Goal: Communication & Community: Answer question/provide support

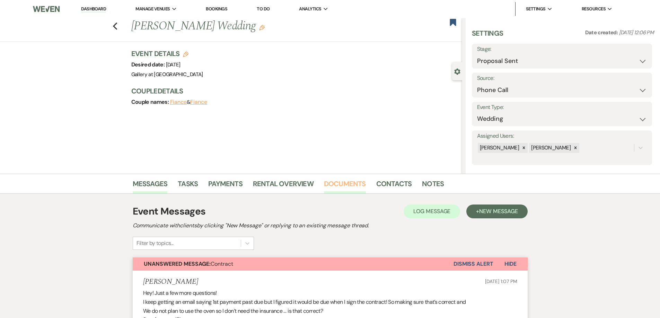
click at [336, 182] on link "Documents" at bounding box center [345, 185] width 42 height 15
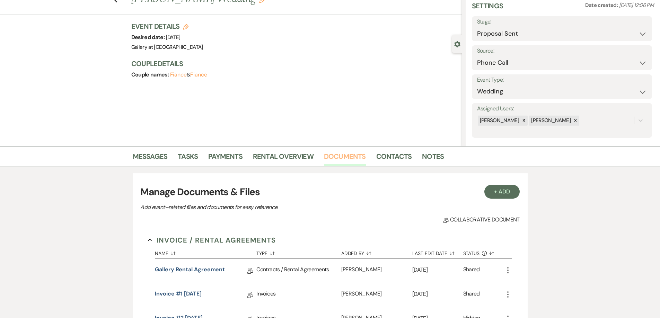
scroll to position [104, 0]
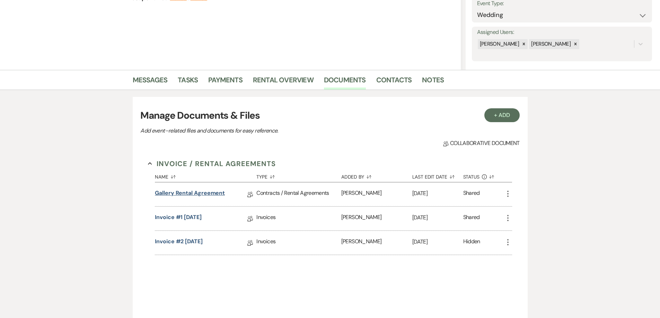
click at [213, 193] on link "Gallery Rental Agreement" at bounding box center [190, 194] width 70 height 11
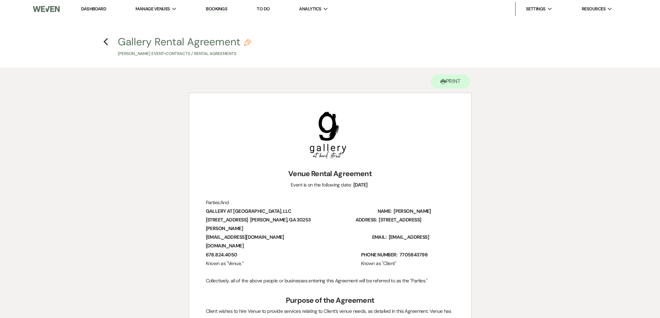
click at [101, 44] on h4 "Previous Gallery Rental Agreement Pencil Casey Perry's Event • Contracts / Rent…" at bounding box center [330, 46] width 499 height 23
click at [105, 41] on use "button" at bounding box center [106, 42] width 5 height 8
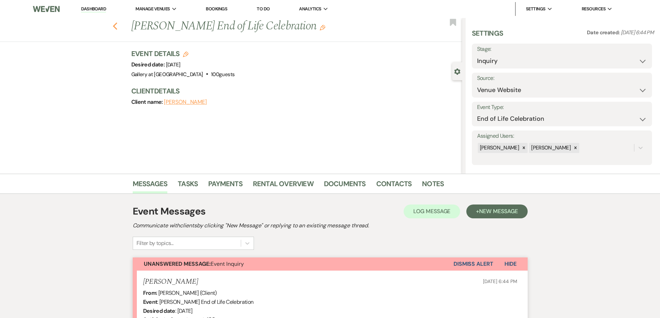
click at [117, 24] on use "button" at bounding box center [115, 27] width 5 height 8
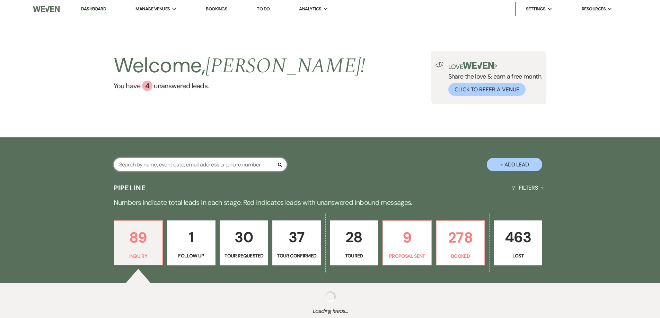
click at [187, 167] on input "text" at bounding box center [200, 165] width 173 height 14
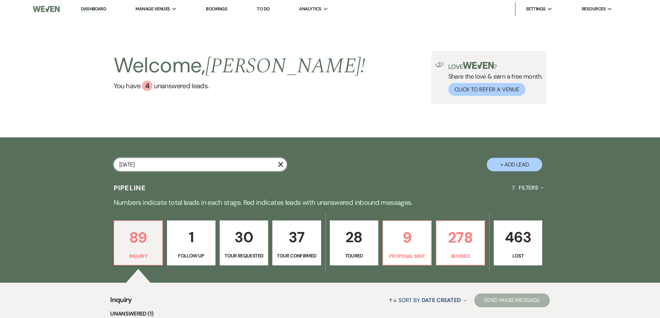
type input "September 5"
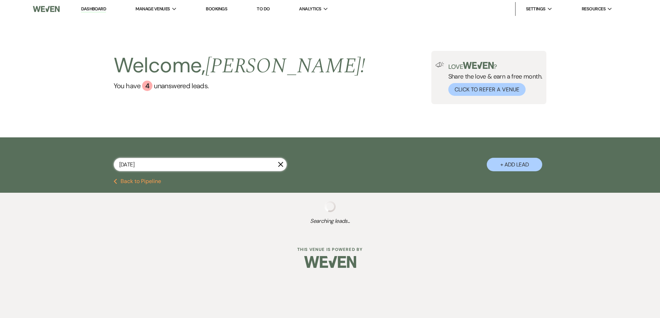
select select "5"
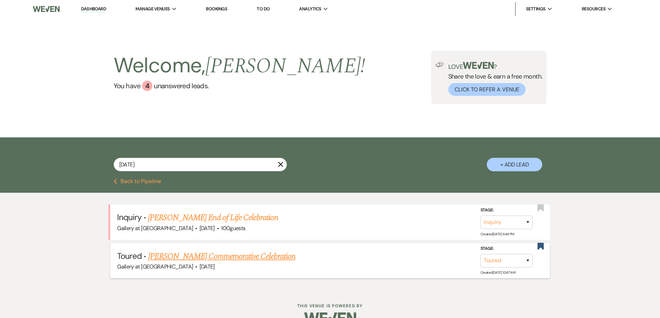
click at [231, 260] on link "[PERSON_NAME] Commemorative Celebration" at bounding box center [221, 256] width 147 height 12
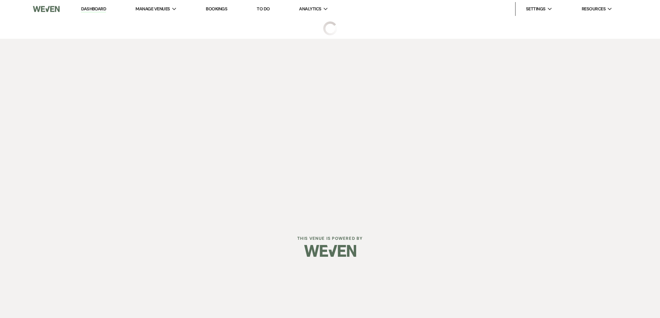
select select "5"
select select "23"
select select "13"
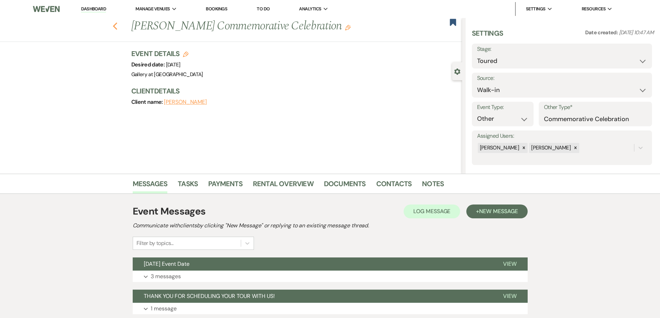
click at [116, 25] on icon "Previous" at bounding box center [115, 26] width 5 height 8
select select "5"
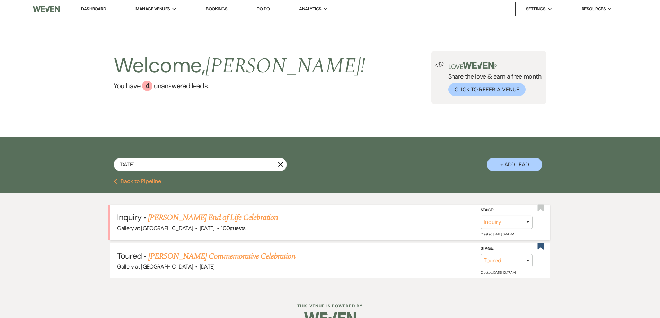
click at [242, 214] on link "[PERSON_NAME] End of Life Celebration" at bounding box center [213, 218] width 130 height 12
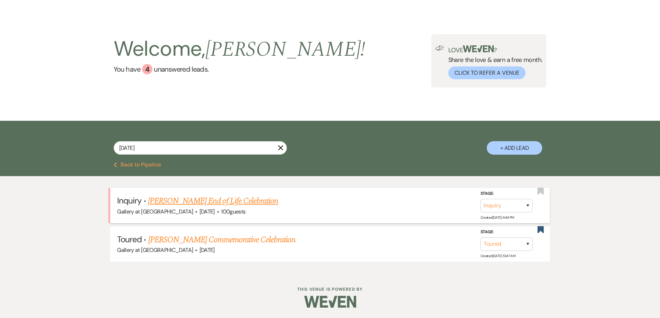
select select "5"
select select "14"
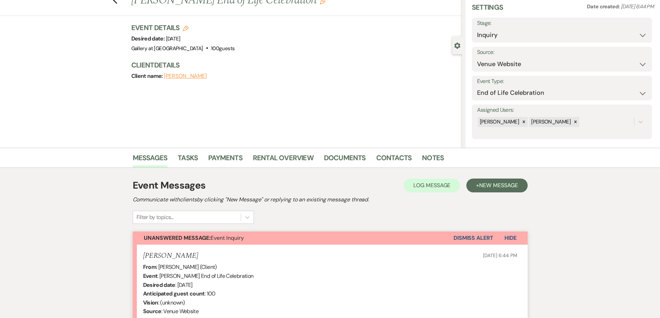
scroll to position [159, 0]
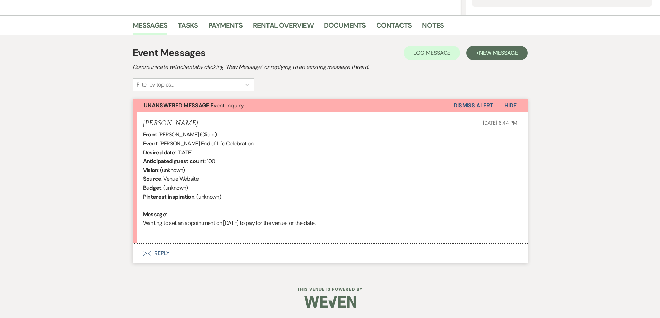
click at [261, 248] on button "Envelope Reply" at bounding box center [330, 253] width 395 height 19
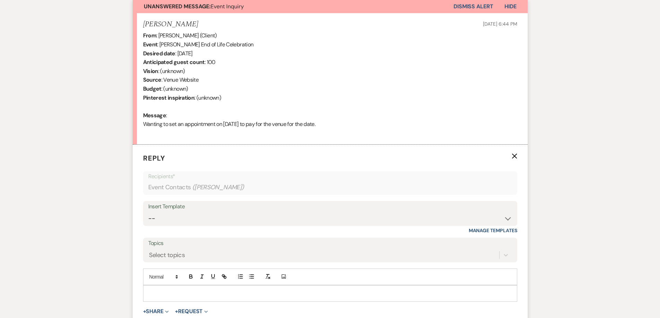
scroll to position [297, 0]
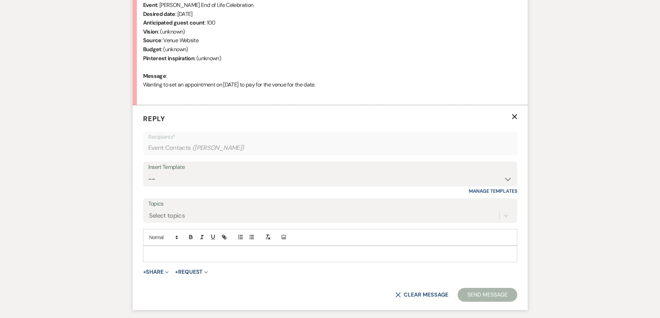
click at [227, 252] on p at bounding box center [330, 254] width 363 height 8
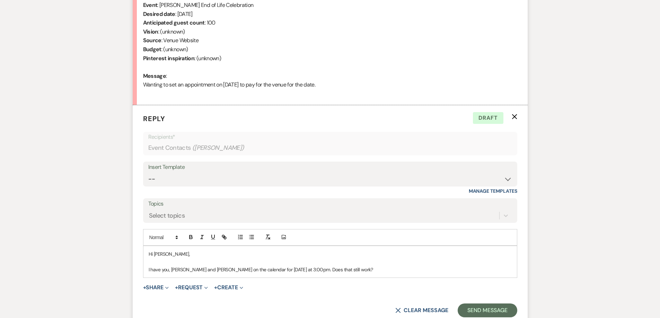
click at [197, 272] on p "I have you, Maurice and MArgaret on the calendar for tomorrow at 3:00pm. Does t…" at bounding box center [330, 270] width 363 height 8
click at [211, 273] on p "I have you, Maurice and Ms. MArgaret on the calendar for tomorrow at 3:00pm. Do…" at bounding box center [330, 270] width 363 height 8
click at [383, 273] on p "I have you, Maurice and Ms. Margaret on the calendar for tomorrow at 3:00pm. Do…" at bounding box center [330, 270] width 363 height 8
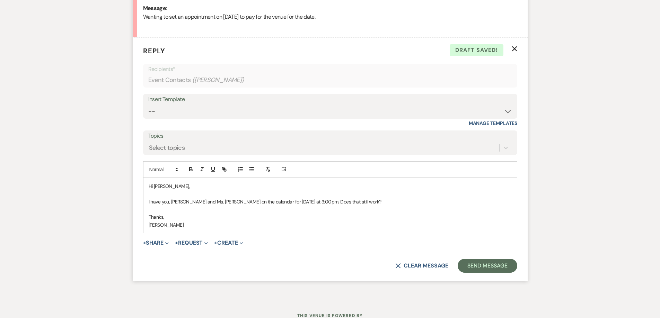
scroll to position [366, 0]
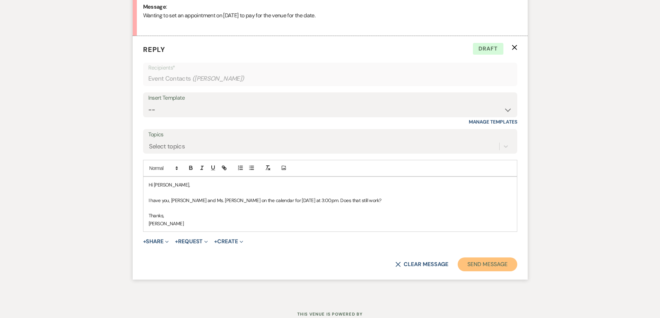
click at [471, 267] on button "Send Message" at bounding box center [487, 265] width 59 height 14
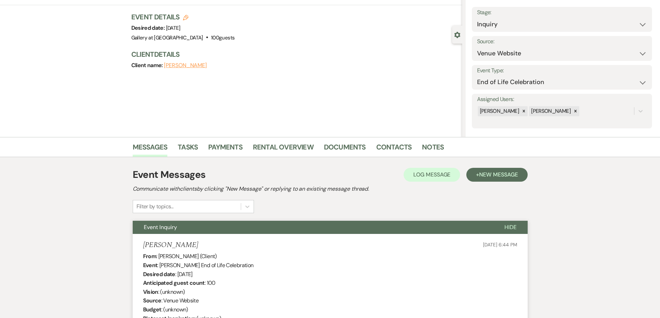
scroll to position [0, 0]
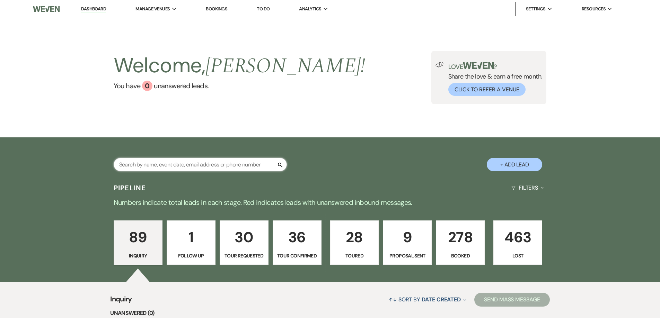
drag, startPoint x: 202, startPoint y: 165, endPoint x: 201, endPoint y: 162, distance: 3.6
click at [203, 165] on input "text" at bounding box center [200, 165] width 173 height 14
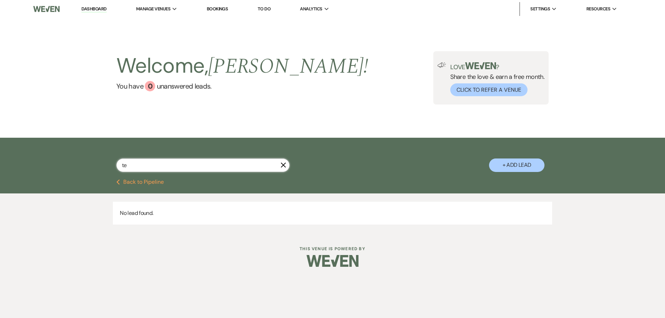
type input "ter"
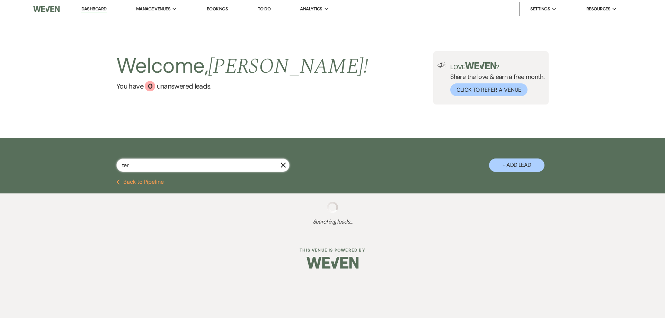
select select "6"
select select "5"
select select "8"
select select "6"
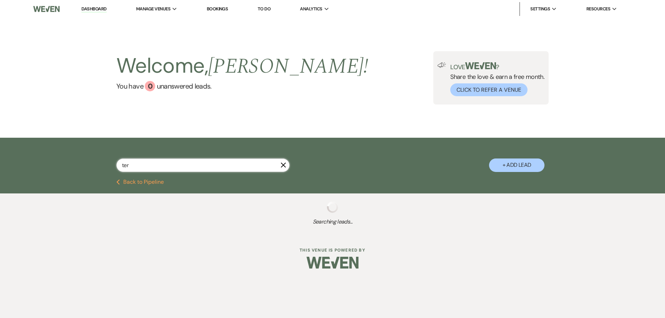
select select "4"
select select "8"
select select "7"
select select "6"
select select "8"
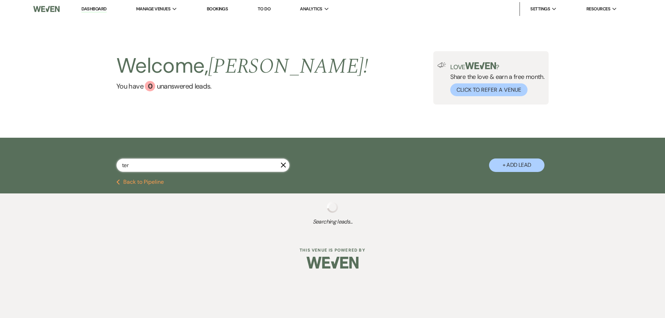
select select "5"
select select "8"
select select "5"
select select "8"
select select "5"
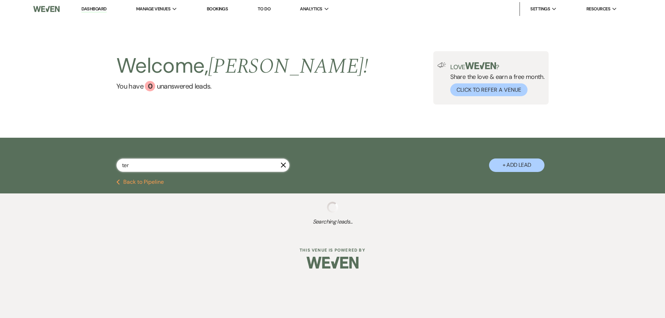
select select "8"
select select "5"
select select "8"
select select "11"
select select "2"
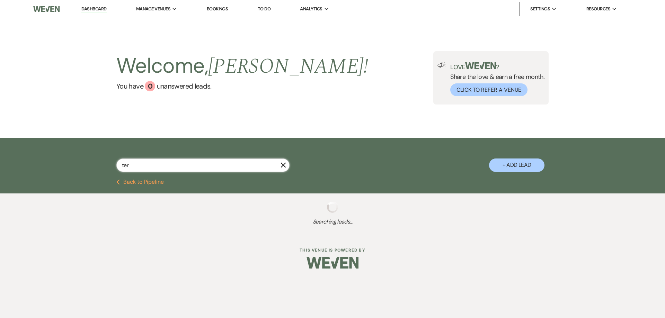
select select "8"
select select "5"
select select "8"
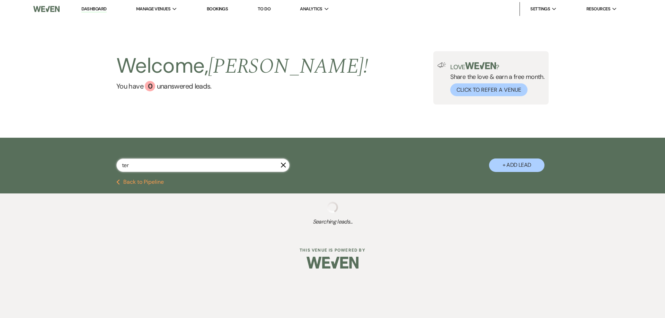
select select "7"
select select "8"
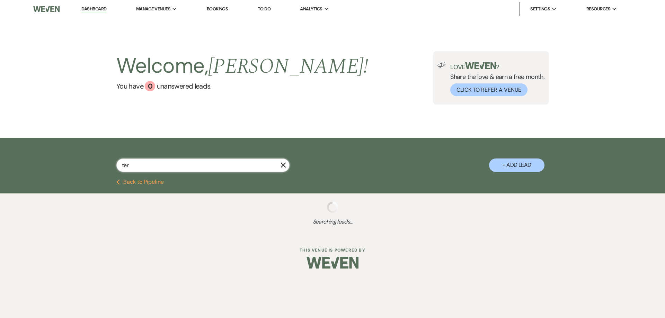
select select "8"
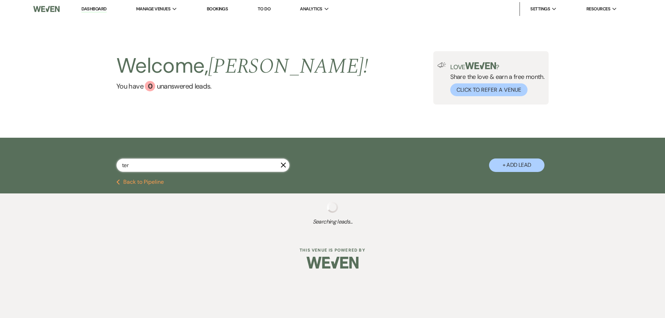
select select "8"
select select "5"
select select "8"
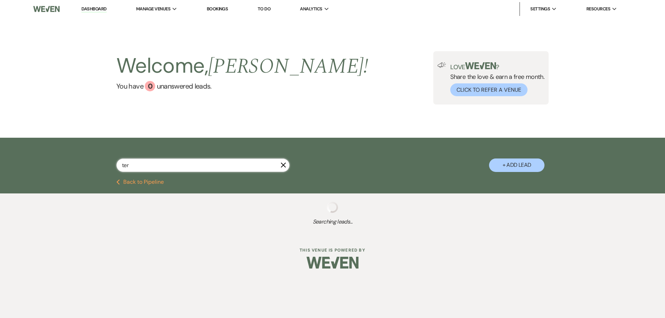
select select "10"
select select "8"
select select "5"
select select "8"
select select "5"
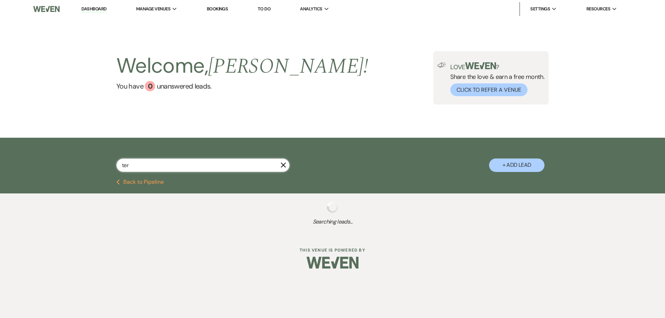
select select "8"
select select "5"
select select "8"
select select "6"
select select "8"
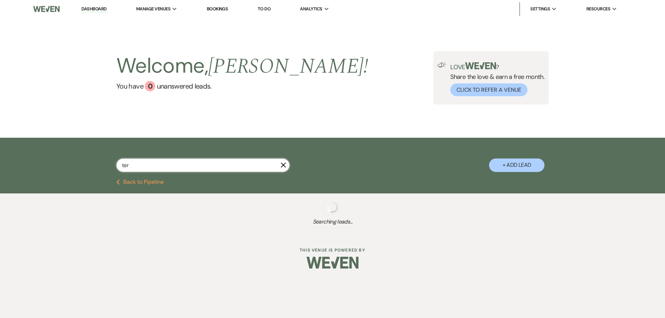
select select "5"
select select "8"
select select "5"
select select "8"
select select "5"
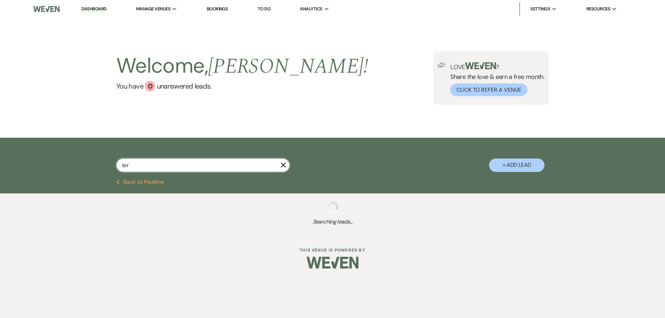
select select "8"
select select "5"
select select "8"
select select "5"
select select "8"
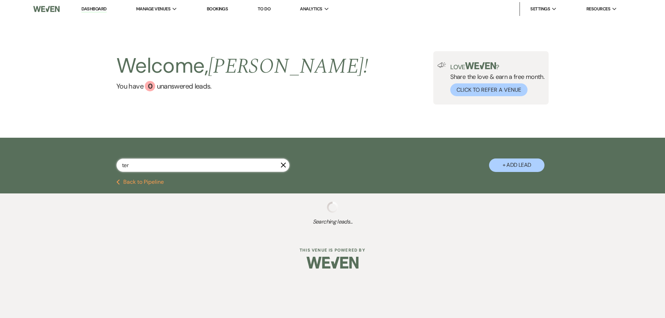
select select "5"
select select "8"
select select "5"
select select "8"
select select "11"
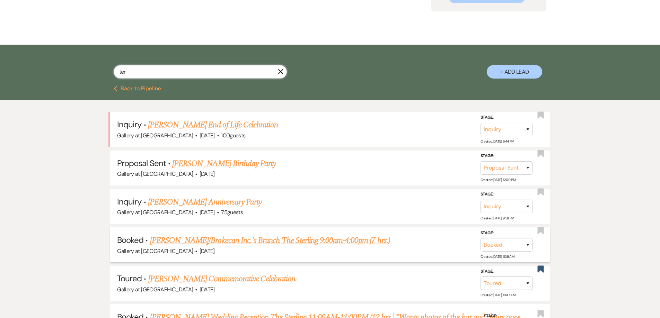
scroll to position [104, 0]
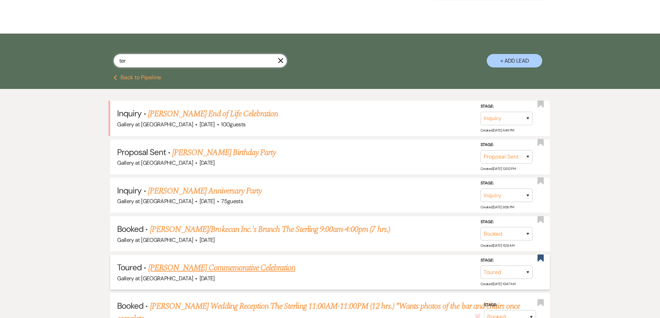
type input "ter"
click at [239, 268] on link "Teresa Robinson's Commemorative Celebration" at bounding box center [221, 268] width 147 height 12
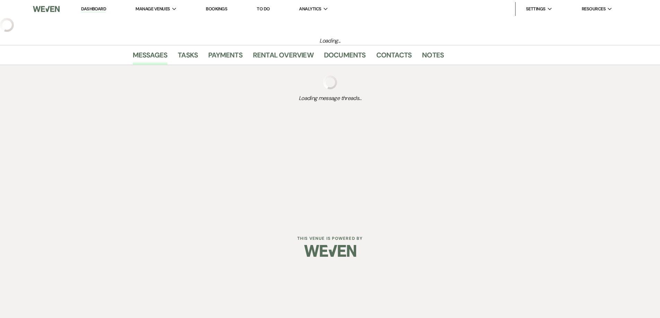
select select "5"
select select "23"
select select "13"
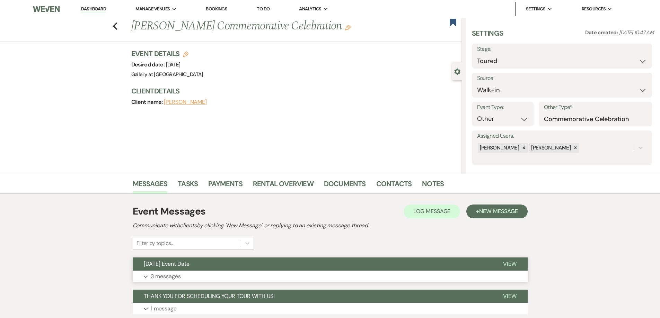
click at [245, 275] on button "Expand 3 messages" at bounding box center [330, 277] width 395 height 12
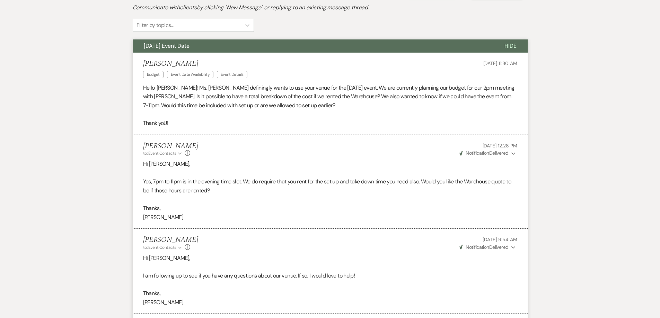
scroll to position [217, 0]
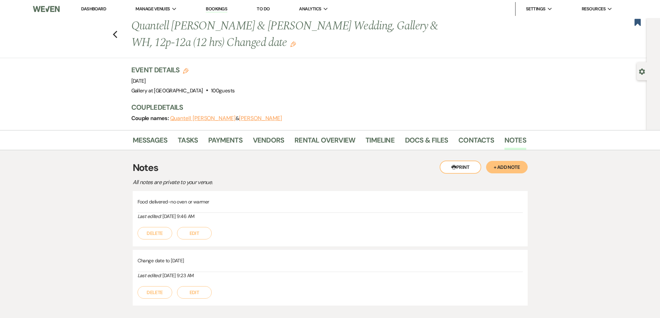
click at [95, 9] on link "Dashboard" at bounding box center [93, 9] width 25 height 6
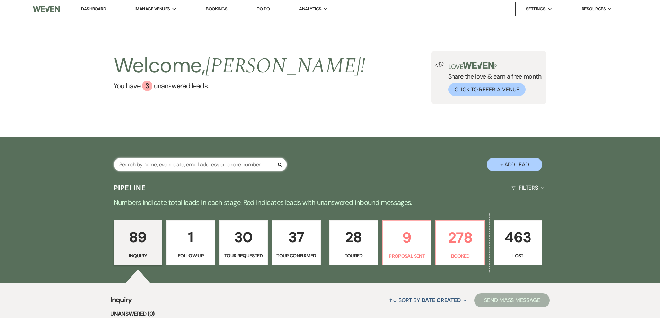
click at [168, 165] on input "text" at bounding box center [200, 165] width 173 height 14
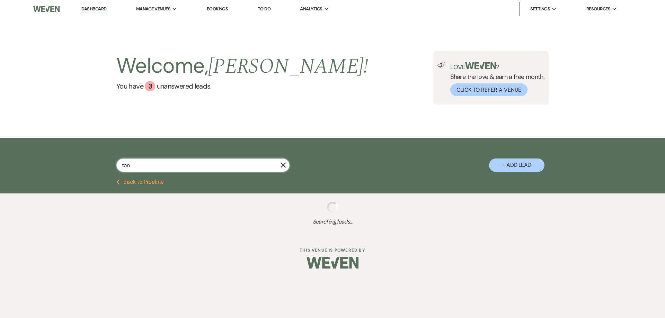
type input "tony"
select select "4"
select select "8"
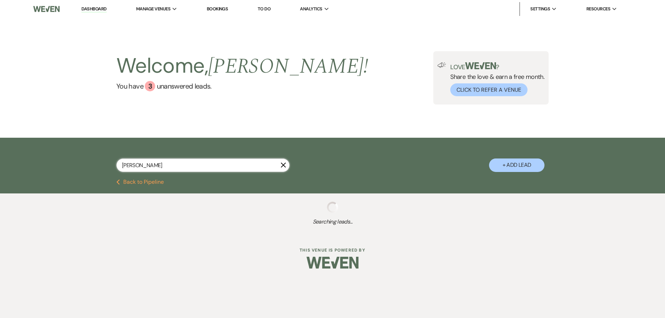
select select "5"
select select "6"
select select "5"
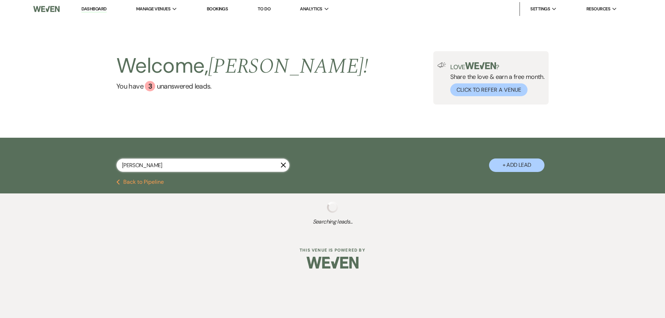
select select "2"
select select "8"
select select "4"
select select "8"
select select "5"
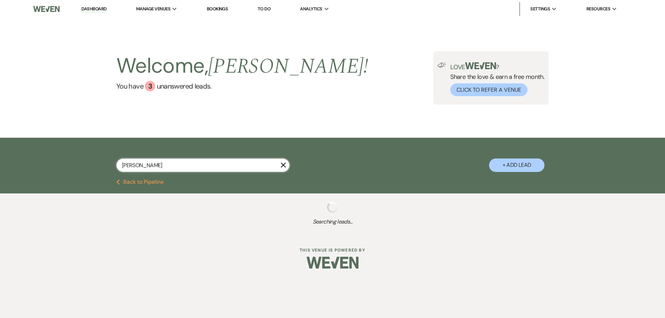
select select "8"
select select "5"
select select "2"
select select "8"
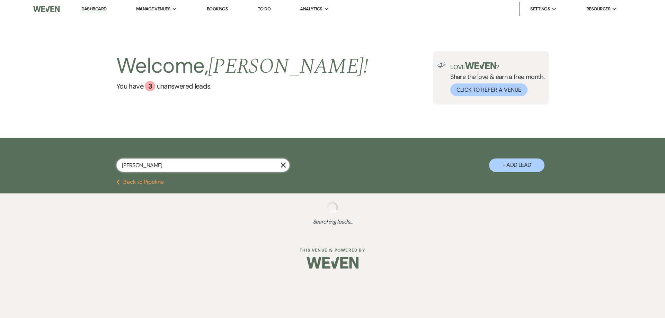
select select "8"
select select "5"
select select "8"
select select "5"
select select "2"
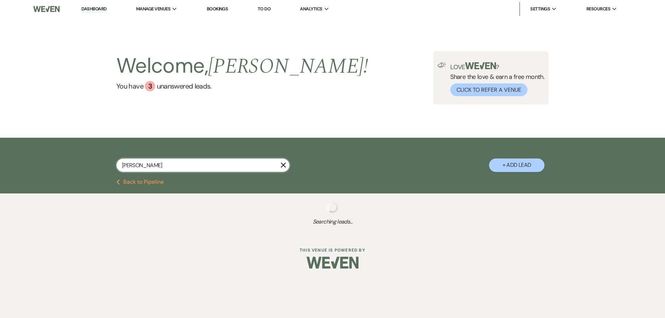
select select "8"
select select "5"
select select "2"
select select "8"
select select "5"
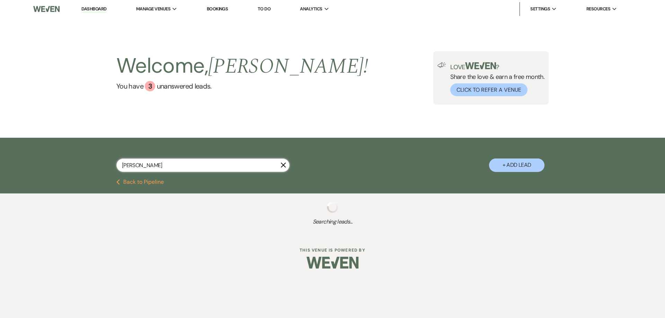
select select "8"
select select "5"
select select "8"
select select "4"
select select "8"
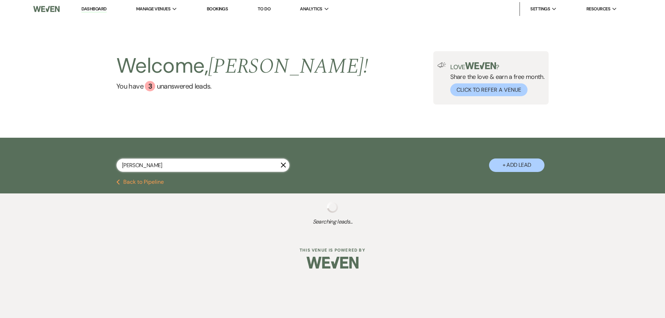
select select "8"
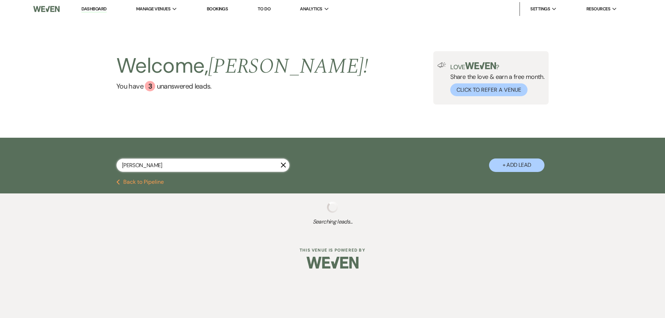
select select "8"
select select "11"
select select "8"
select select "11"
select select "8"
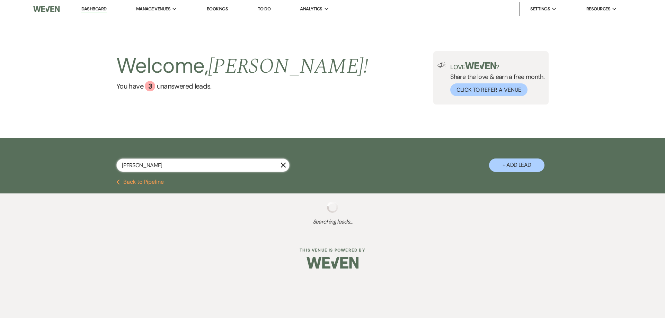
select select "5"
select select "8"
select select "5"
select select "8"
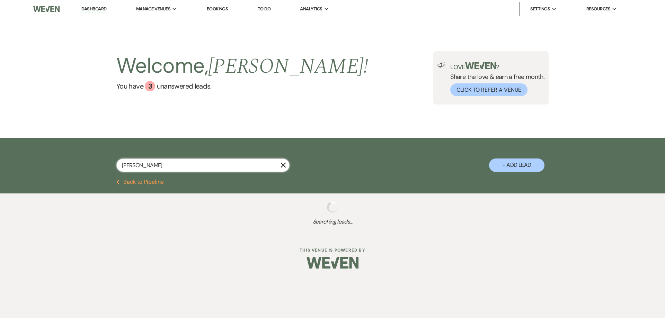
select select "8"
select select "5"
select select "8"
select select "10"
select select "8"
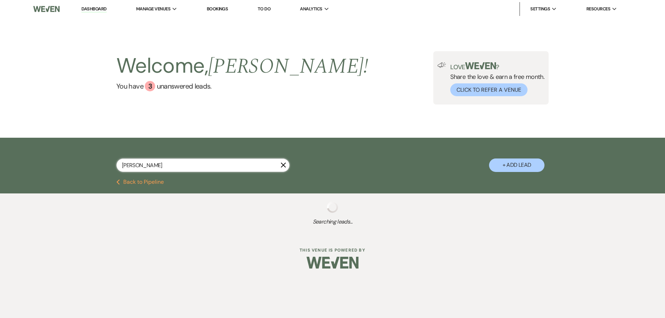
select select "5"
select select "8"
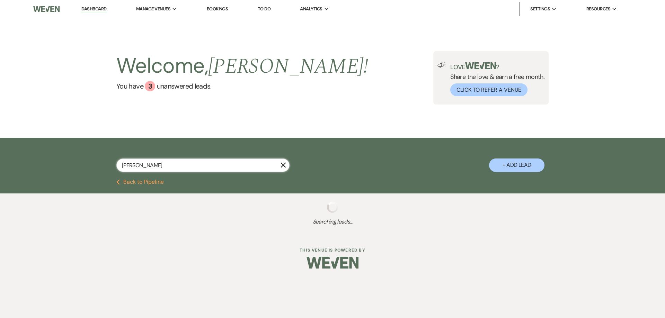
select select "8"
select select "3"
select select "8"
select select "4"
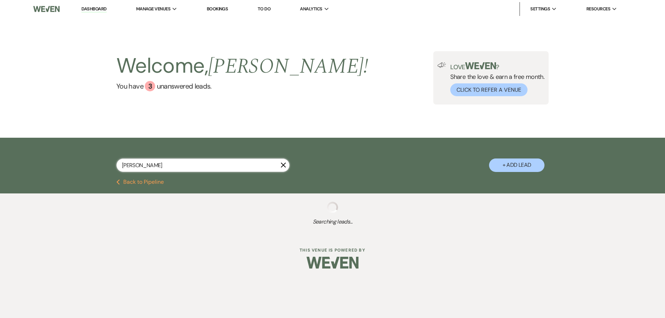
select select "8"
select select "4"
select select "8"
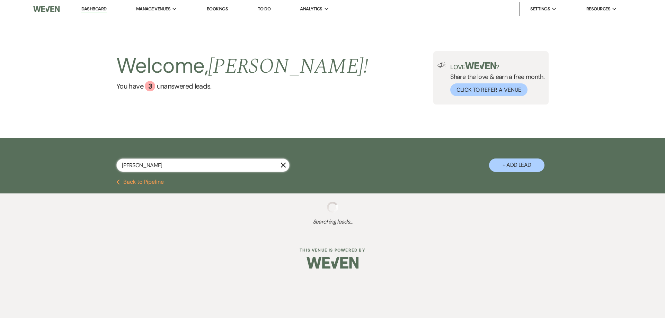
select select "5"
select select "4"
select select "8"
select select "10"
select select "8"
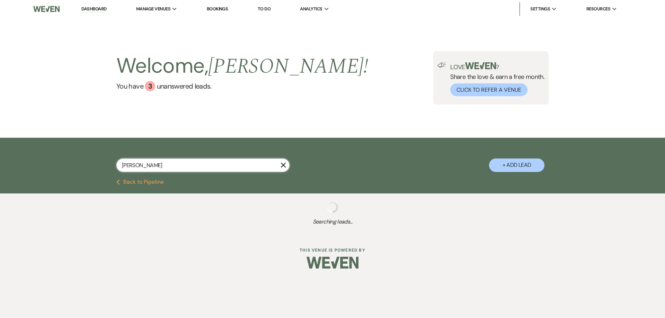
select select "4"
select select "8"
select select "5"
select select "8"
select select "5"
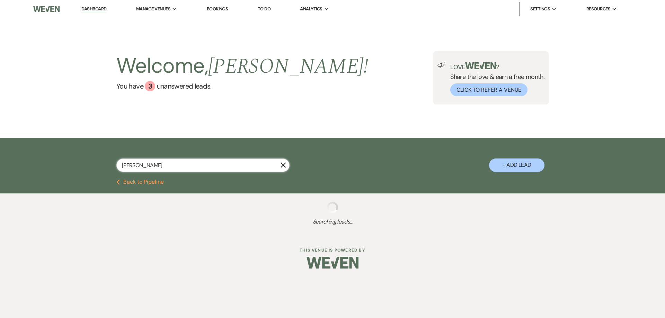
select select "8"
select select "6"
select select "8"
select select "5"
select select "8"
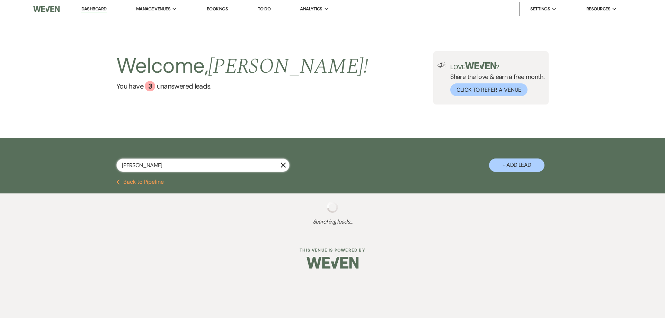
select select "5"
select select "8"
select select "5"
select select "8"
select select "5"
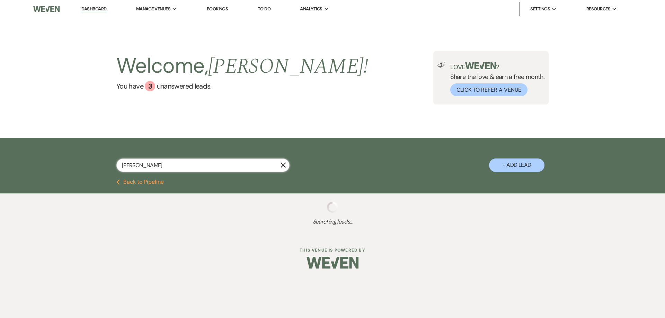
select select "8"
select select "5"
select select "8"
select select "6"
select select "8"
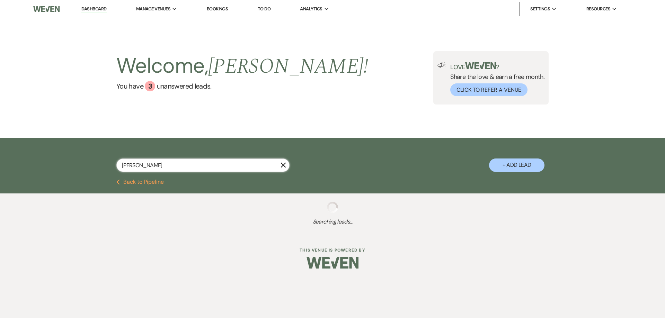
select select "5"
select select "8"
select select "7"
select select "8"
select select "11"
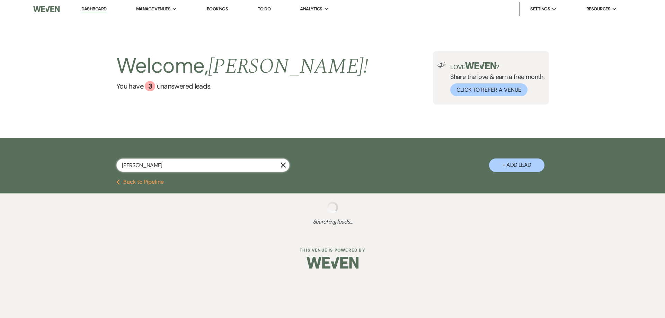
select select "8"
select select "5"
select select "8"
select select "5"
select select "8"
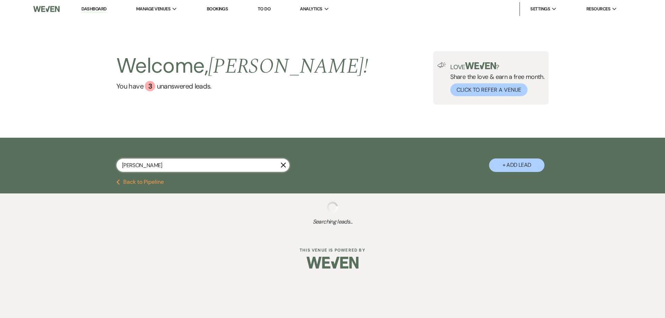
select select "7"
select select "8"
select select "5"
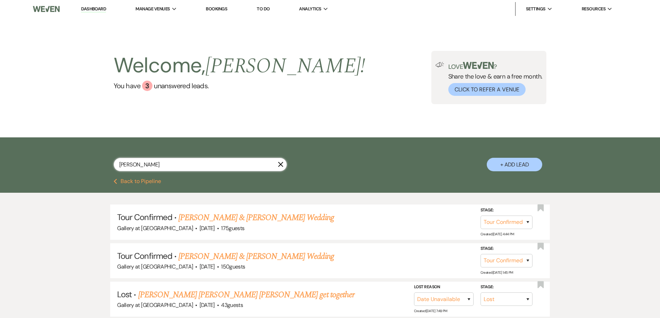
type input "tonya"
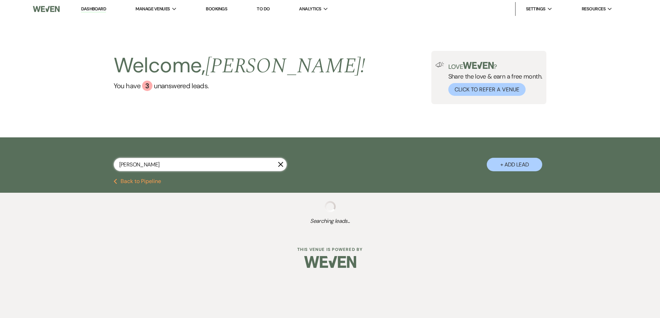
select select "8"
select select "5"
select select "8"
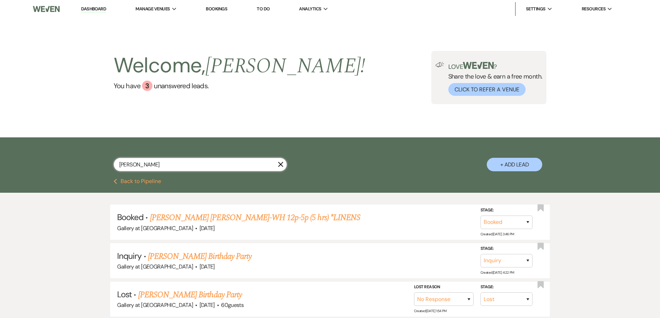
type input "tonya"
click at [282, 166] on use "button" at bounding box center [280, 164] width 5 height 5
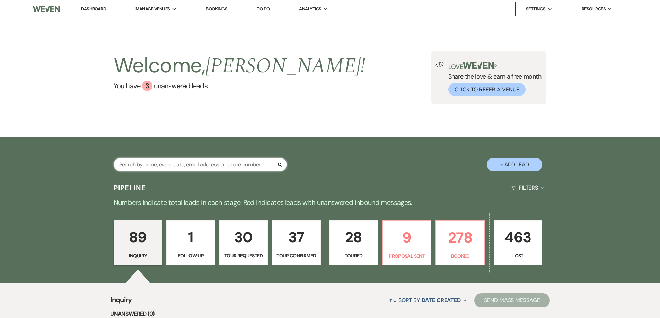
click at [218, 165] on input "text" at bounding box center [200, 165] width 173 height 14
type input "i"
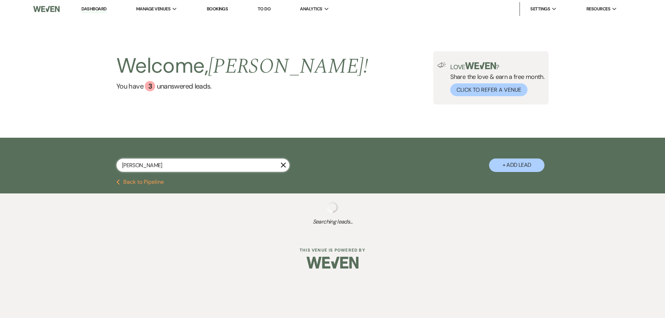
click at [153, 167] on input "kimberly boatma" at bounding box center [202, 166] width 173 height 14
click at [284, 167] on input "kimberly boatma" at bounding box center [202, 166] width 173 height 14
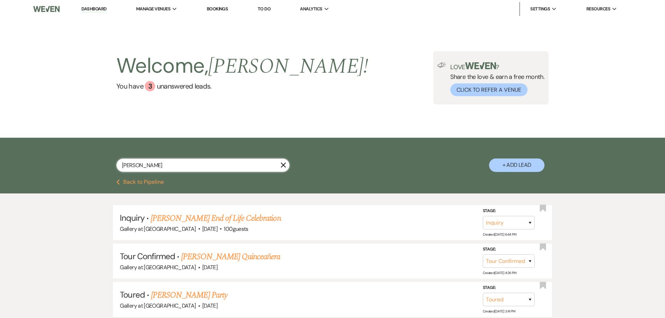
click at [163, 165] on input "kimberly boatman" at bounding box center [202, 166] width 173 height 14
type input "kimberly boatmann"
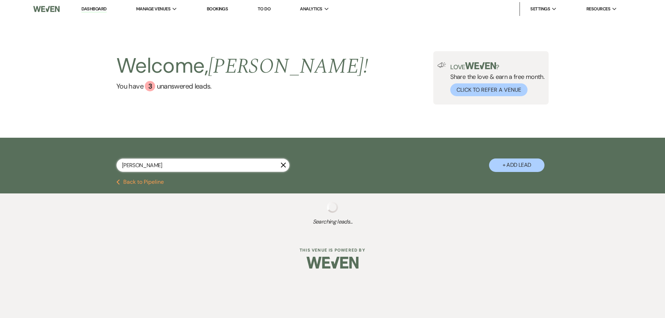
select select "6"
select select "8"
select select "4"
select select "8"
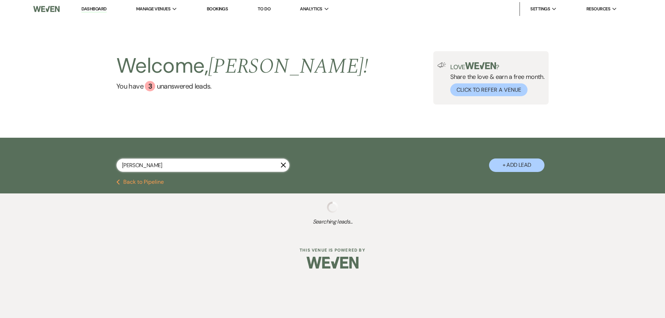
select select "5"
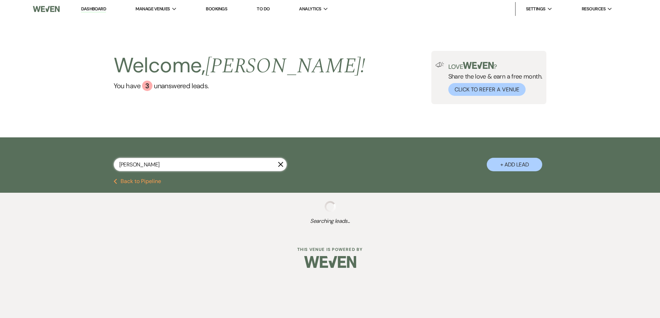
select select "6"
select select "8"
select select "4"
select select "8"
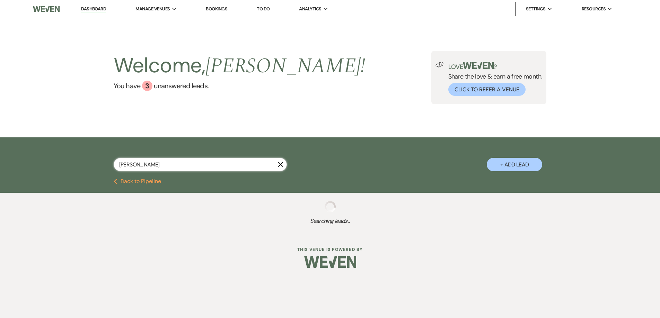
select select "5"
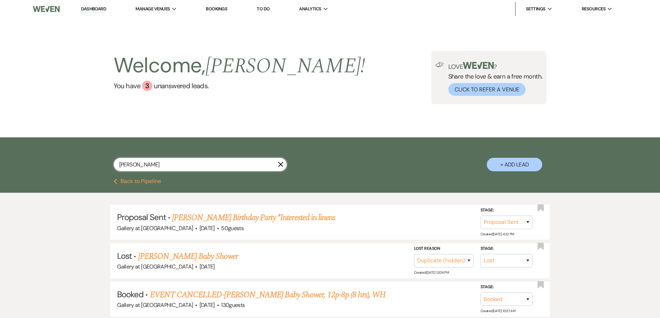
click at [181, 168] on input "kimberly boatmann" at bounding box center [200, 165] width 173 height 14
type input "kimberly boatmann"
click at [215, 216] on link "Kimberly Boatman's Birthday Party *Interested in linens" at bounding box center [253, 218] width 163 height 12
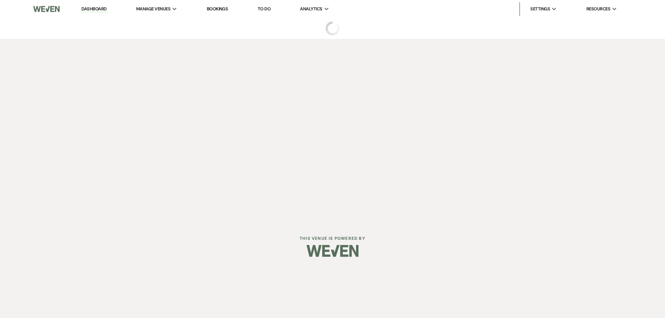
select select "6"
select select "5"
select select "4"
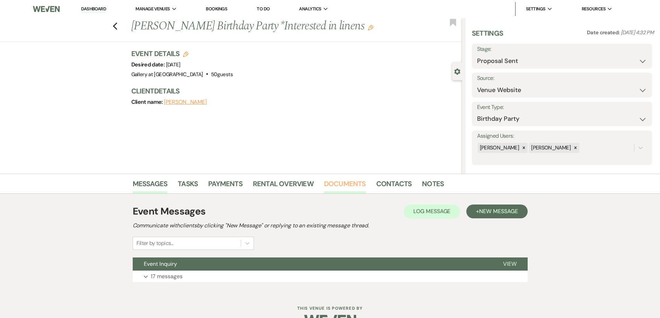
click at [334, 187] on link "Documents" at bounding box center [345, 185] width 42 height 15
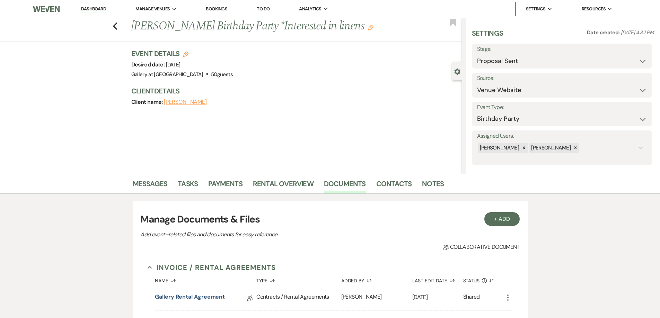
click at [198, 295] on link "Gallery Rental Agreement" at bounding box center [190, 298] width 70 height 11
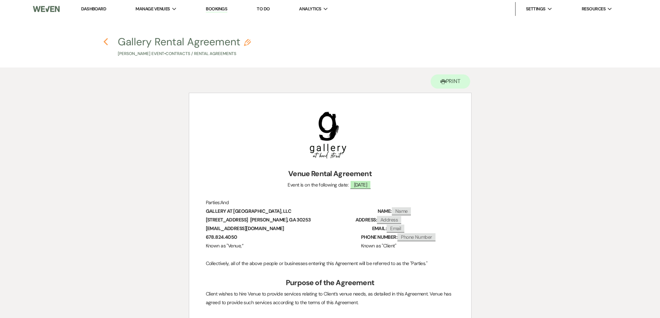
click at [107, 42] on icon "Previous" at bounding box center [105, 42] width 5 height 8
select select "6"
select select "5"
select select "4"
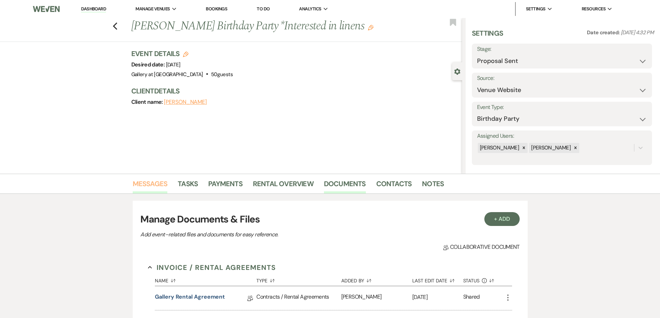
click at [160, 185] on link "Messages" at bounding box center [150, 185] width 35 height 15
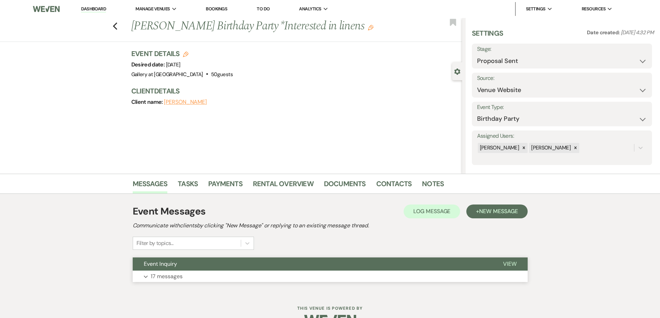
click at [226, 280] on button "Expand 17 messages" at bounding box center [330, 277] width 395 height 12
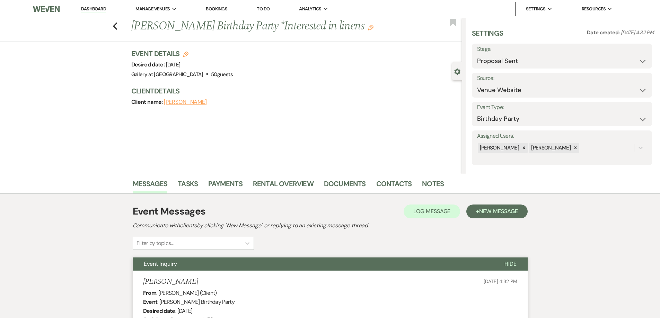
click at [99, 6] on li "Dashboard" at bounding box center [94, 9] width 32 height 14
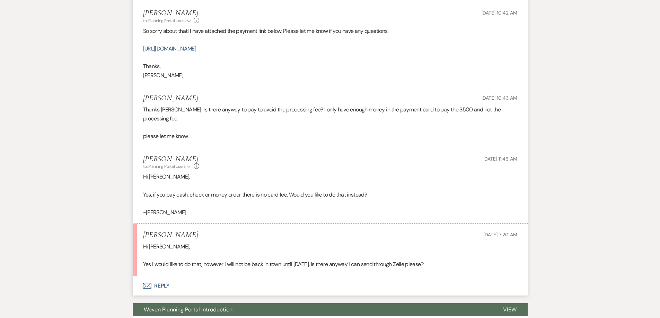
scroll to position [363, 0]
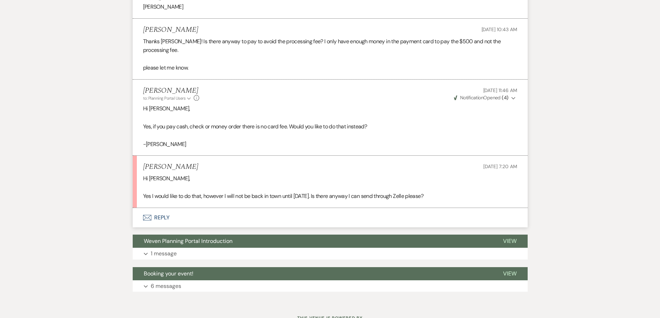
click at [225, 214] on button "Envelope Reply" at bounding box center [330, 217] width 395 height 19
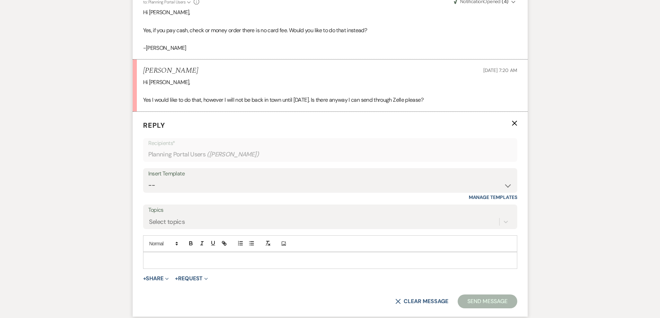
scroll to position [536, 0]
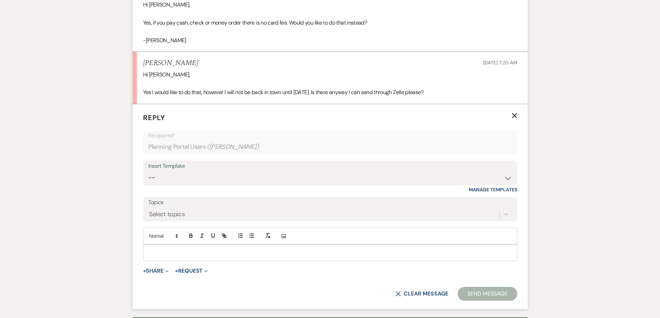
click at [226, 249] on p at bounding box center [330, 253] width 363 height 8
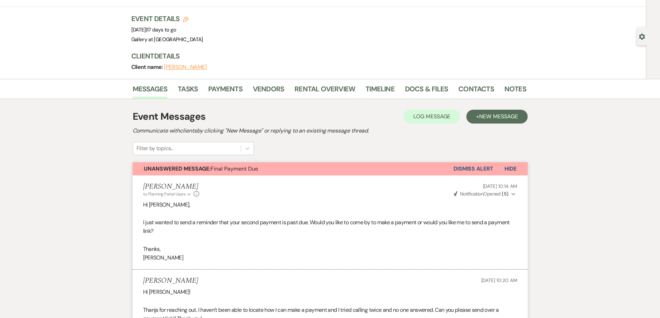
scroll to position [35, 0]
click at [428, 90] on link "Docs & Files" at bounding box center [426, 91] width 43 height 15
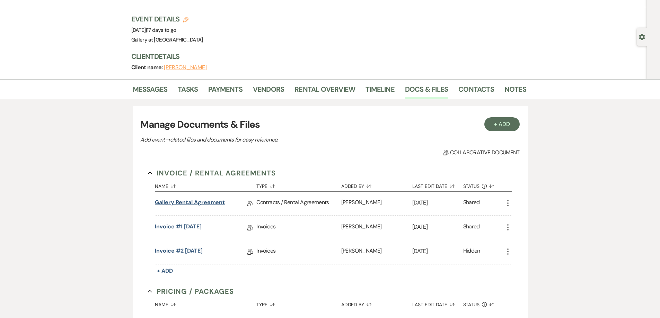
click at [214, 204] on link "Gallery Rental Agreement" at bounding box center [190, 203] width 70 height 11
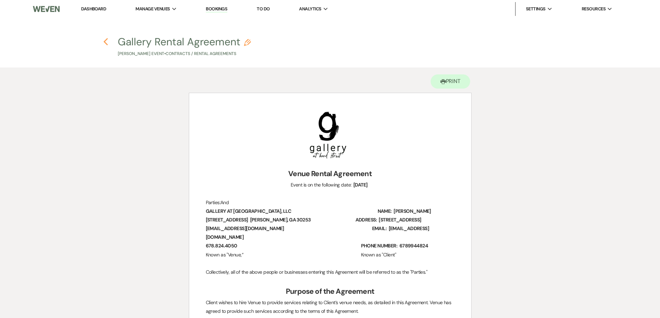
click at [104, 41] on icon "Previous" at bounding box center [105, 42] width 5 height 8
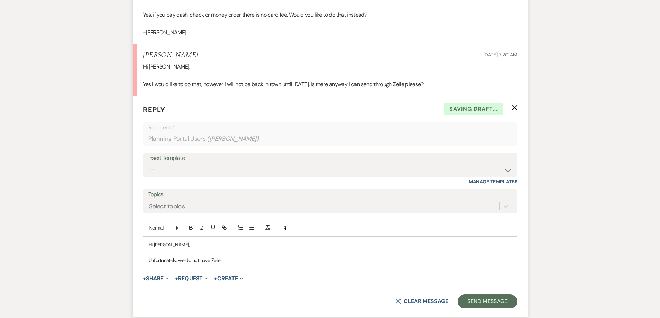
scroll to position [544, 0]
drag, startPoint x: 300, startPoint y: 257, endPoint x: 298, endPoint y: 250, distance: 7.1
click at [300, 256] on div "Hi [PERSON_NAME], Unfortunately, we do not have [PERSON_NAME]." at bounding box center [329, 253] width 373 height 32
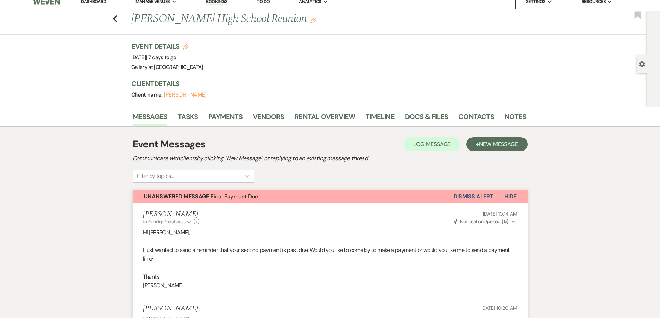
scroll to position [0, 0]
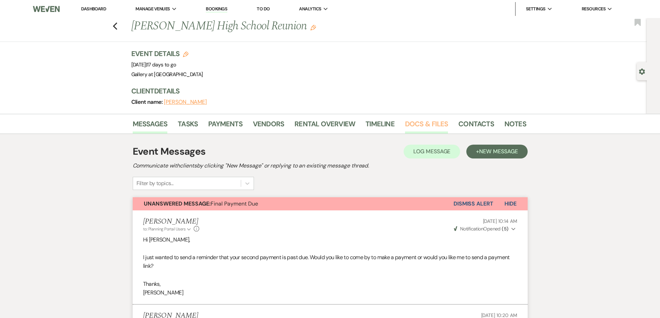
click at [409, 127] on link "Docs & Files" at bounding box center [426, 125] width 43 height 15
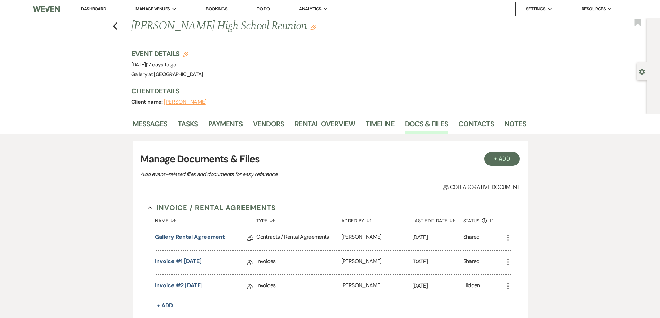
click at [215, 237] on link "Gallery Rental Agreement" at bounding box center [190, 238] width 70 height 11
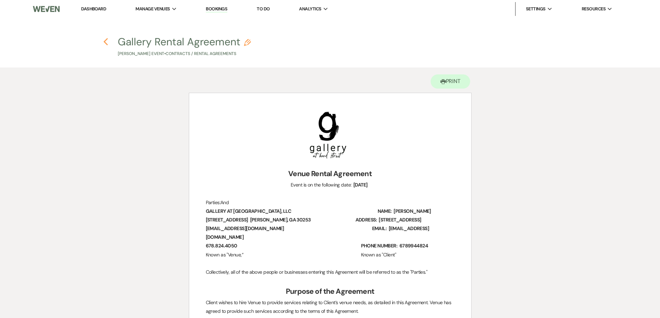
click at [106, 41] on use "button" at bounding box center [106, 42] width 5 height 8
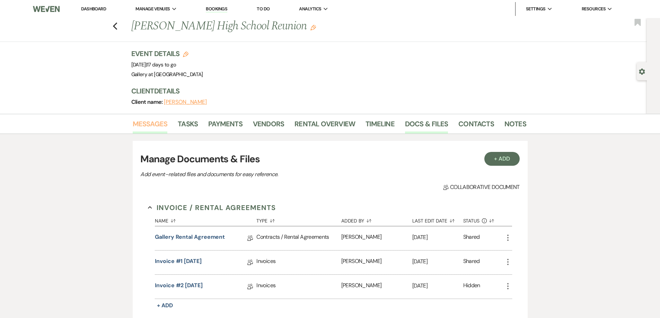
click at [161, 124] on link "Messages" at bounding box center [150, 125] width 35 height 15
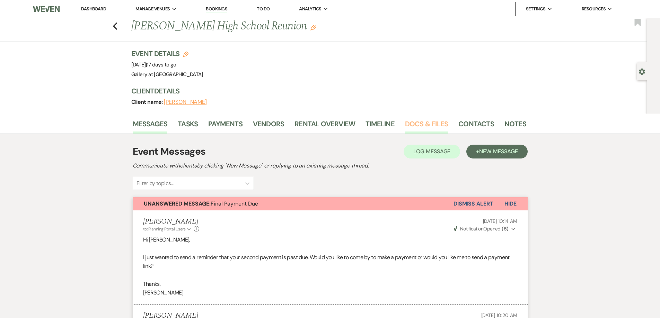
click at [423, 124] on link "Docs & Files" at bounding box center [426, 125] width 43 height 15
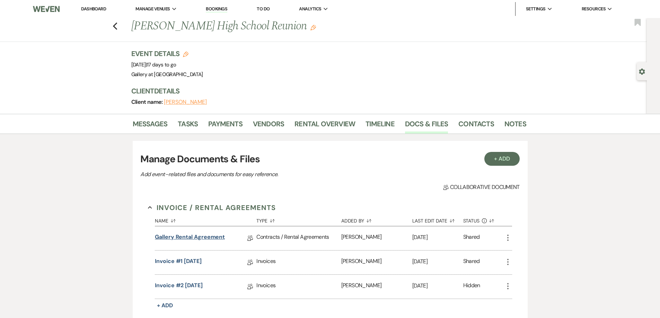
click at [208, 239] on link "Gallery Rental Agreement" at bounding box center [190, 238] width 70 height 11
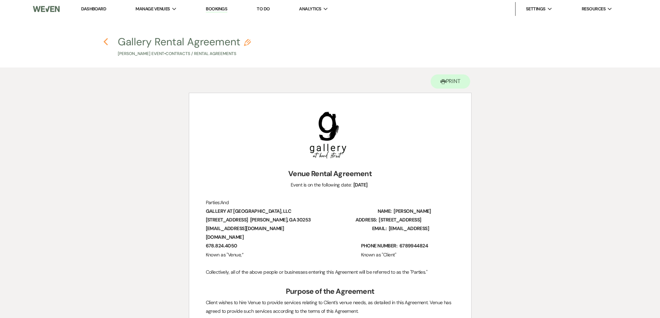
click at [107, 40] on use "button" at bounding box center [106, 42] width 5 height 8
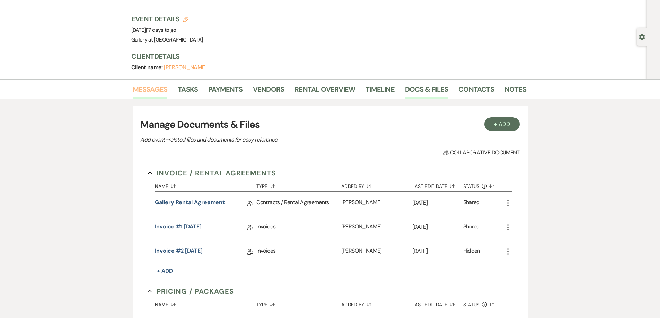
click at [153, 90] on link "Messages" at bounding box center [150, 91] width 35 height 15
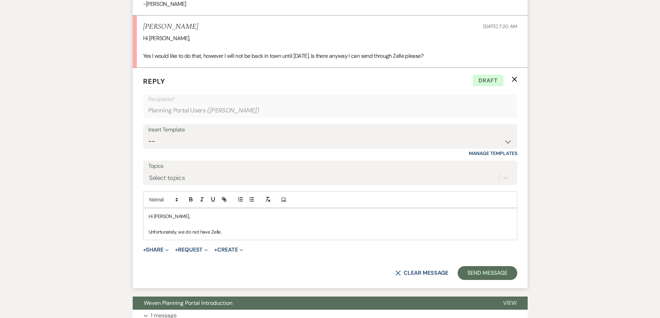
scroll to position [582, 0]
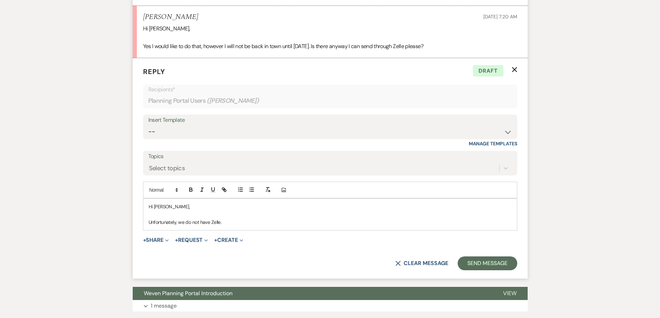
click at [242, 219] on p "Unfortunately, we do not have Zelle." at bounding box center [330, 223] width 363 height 8
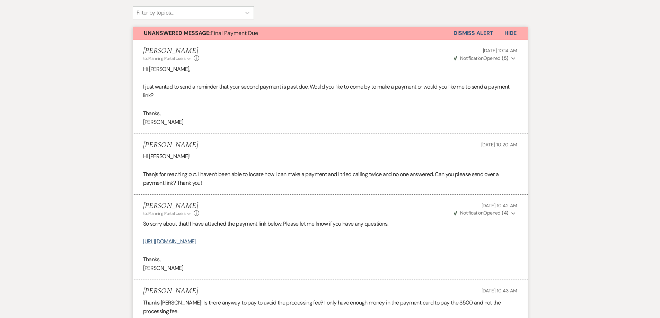
scroll to position [28, 0]
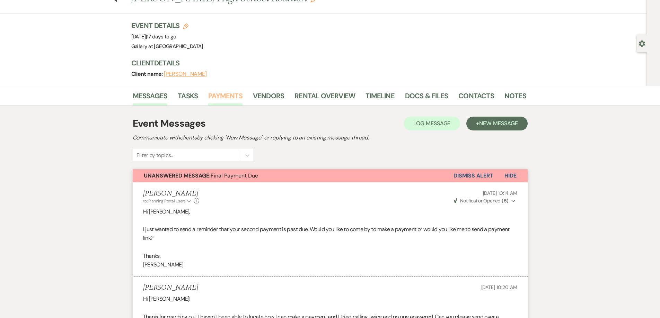
click at [224, 96] on link "Payments" at bounding box center [225, 97] width 34 height 15
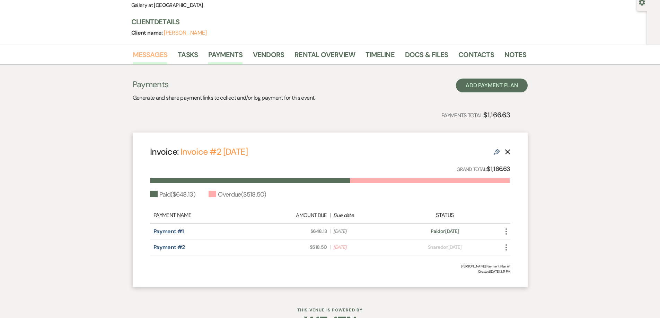
click at [150, 60] on link "Messages" at bounding box center [150, 56] width 35 height 15
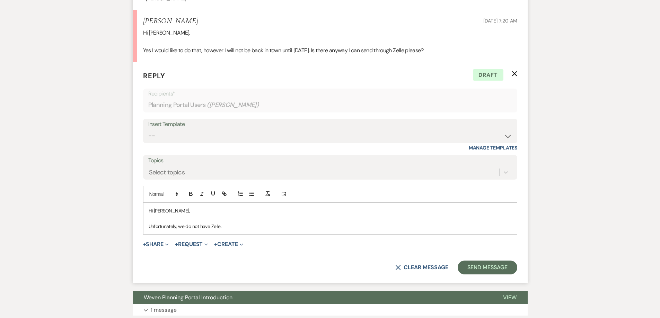
scroll to position [582, 0]
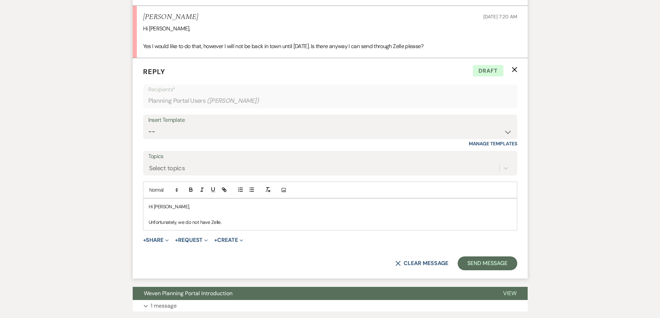
click at [268, 219] on p "Unfortunately, we do not have Zelle." at bounding box center [330, 223] width 363 height 8
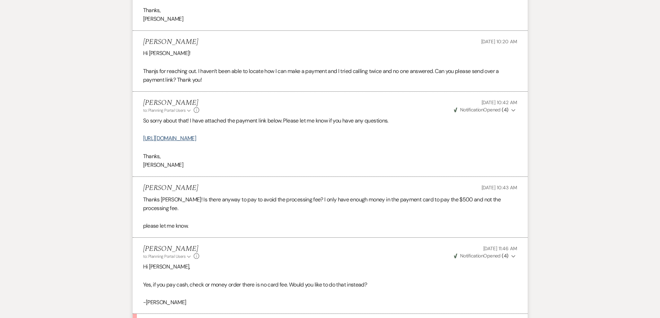
scroll to position [270, 0]
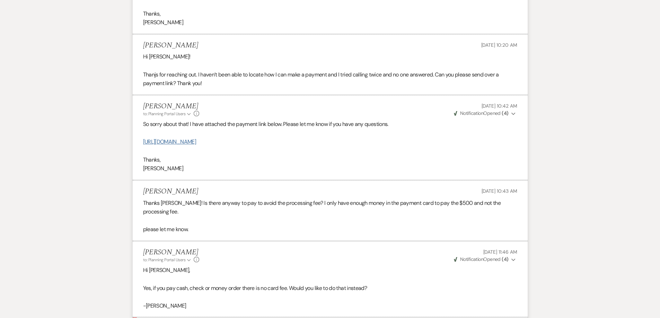
click at [196, 142] on link "[URL][DOMAIN_NAME]" at bounding box center [169, 141] width 53 height 7
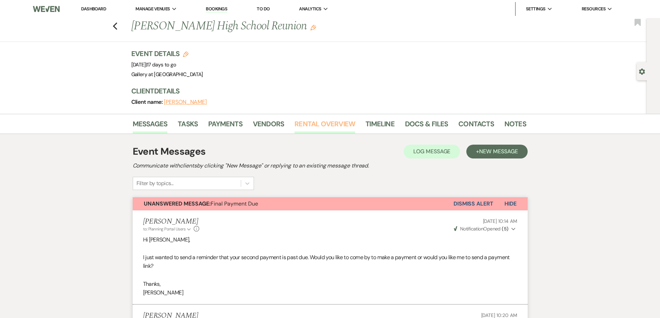
click at [311, 122] on link "Rental Overview" at bounding box center [324, 125] width 61 height 15
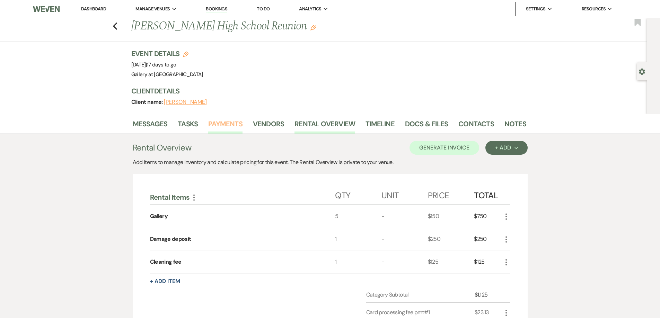
click at [227, 125] on link "Payments" at bounding box center [225, 125] width 34 height 15
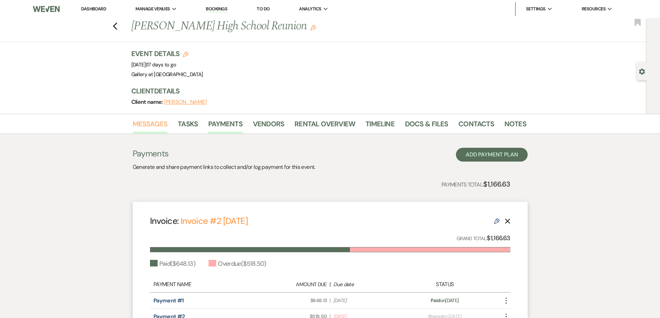
click at [156, 125] on link "Messages" at bounding box center [150, 125] width 35 height 15
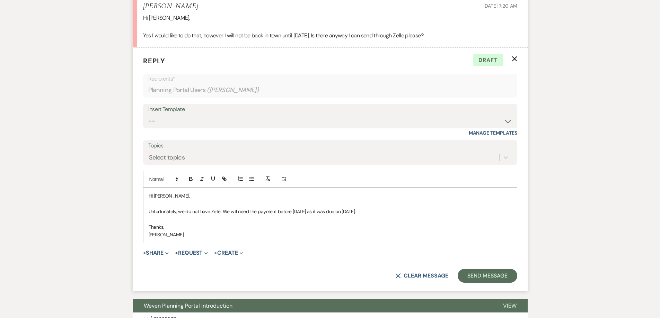
scroll to position [628, 0]
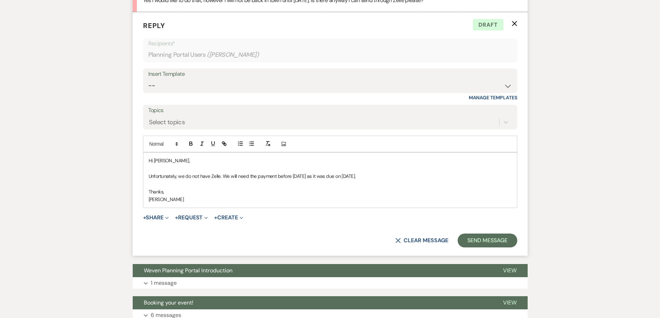
click at [312, 172] on p "Unfortunately, we do not have Zelle. We will need the payment before [DATE] as …" at bounding box center [330, 176] width 363 height 8
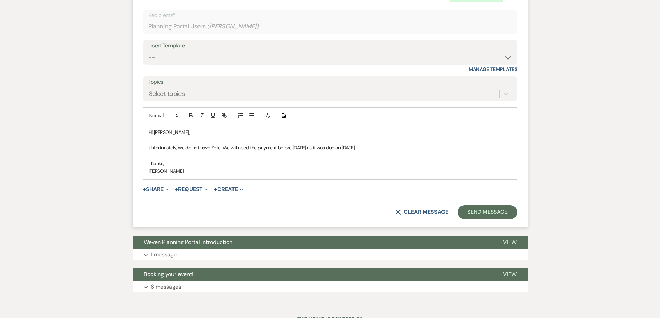
scroll to position [663, 0]
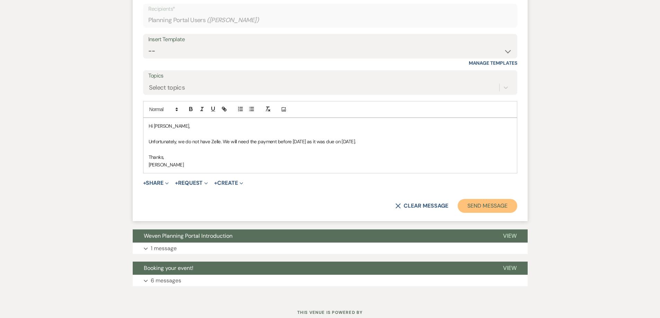
click at [478, 199] on button "Send Message" at bounding box center [487, 206] width 59 height 14
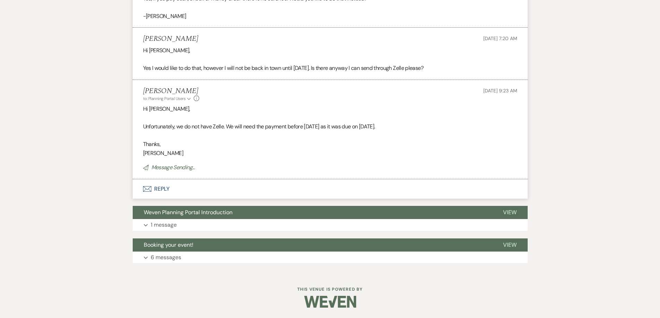
scroll to position [551, 0]
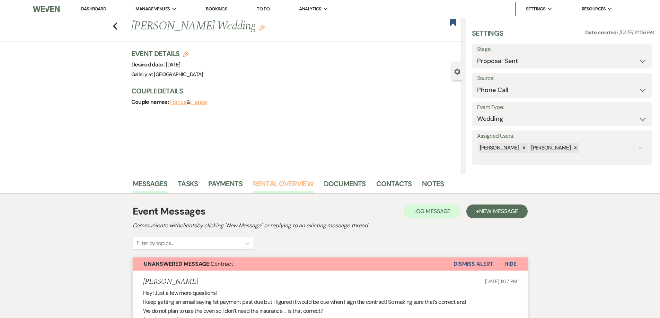
click at [260, 190] on link "Rental Overview" at bounding box center [283, 185] width 61 height 15
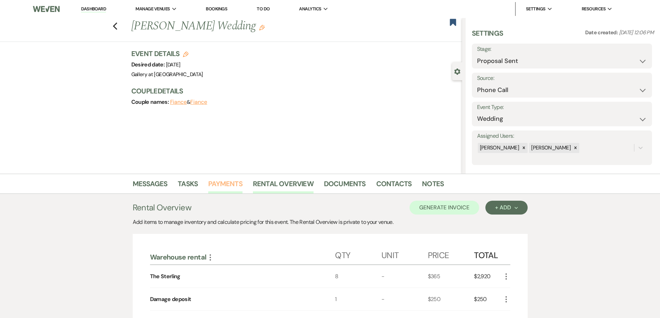
click at [235, 187] on link "Payments" at bounding box center [225, 185] width 34 height 15
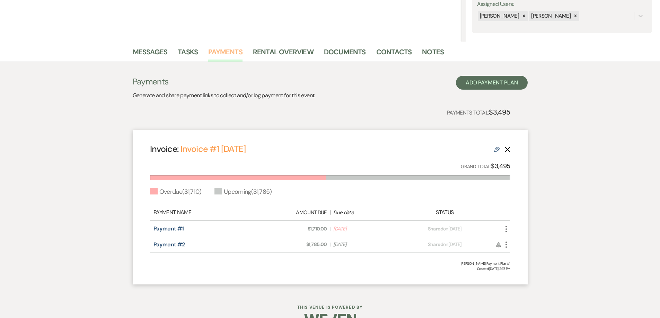
scroll to position [139, 0]
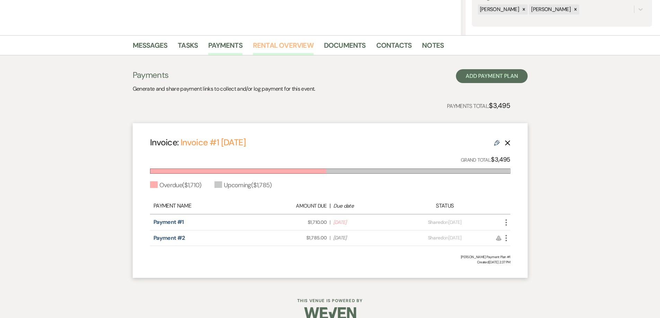
click at [267, 47] on link "Rental Overview" at bounding box center [283, 47] width 61 height 15
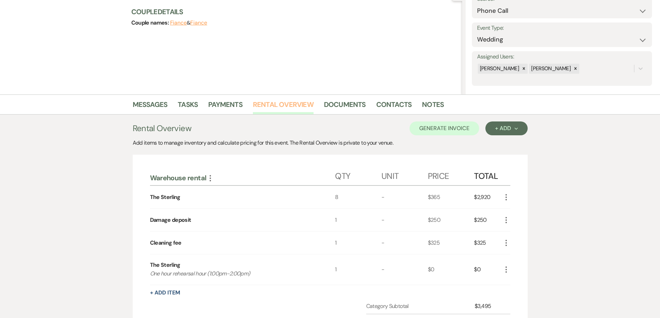
scroll to position [62, 0]
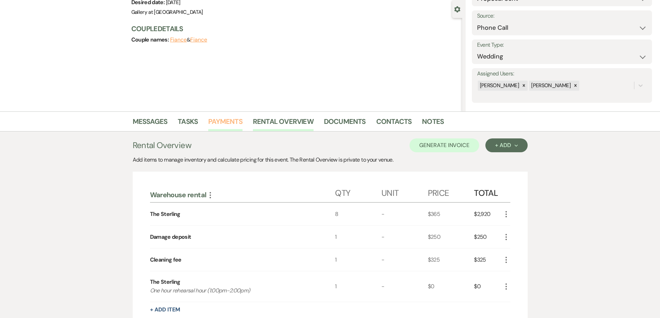
click at [226, 123] on link "Payments" at bounding box center [225, 123] width 34 height 15
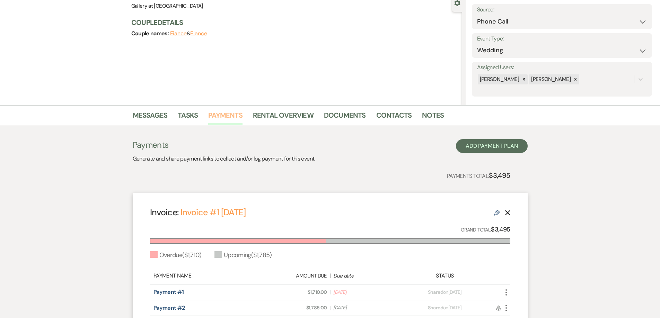
scroll to position [69, 0]
click at [298, 121] on link "Rental Overview" at bounding box center [283, 116] width 61 height 15
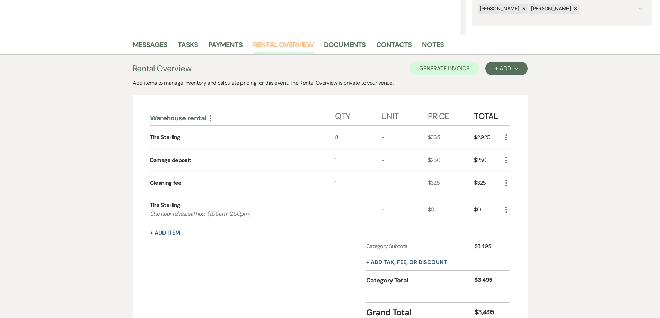
scroll to position [173, 0]
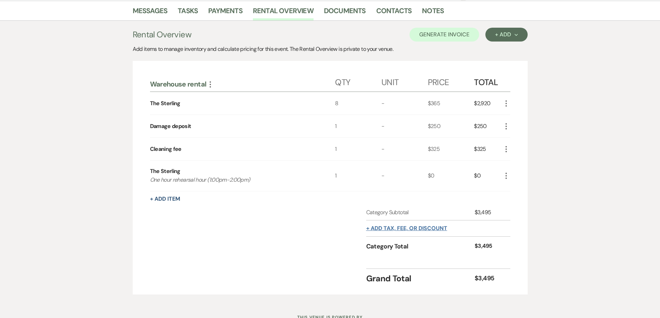
click at [440, 228] on button "+ Add tax, fee, or discount" at bounding box center [406, 229] width 81 height 6
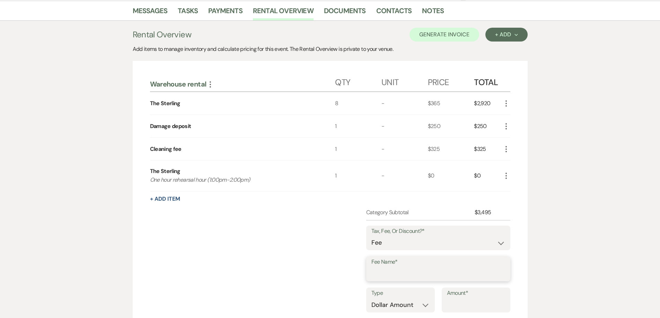
click at [453, 270] on input "Fee Name*" at bounding box center [438, 274] width 134 height 14
type input "Card processing fee"
click at [460, 301] on input "Amount*" at bounding box center [476, 306] width 58 height 14
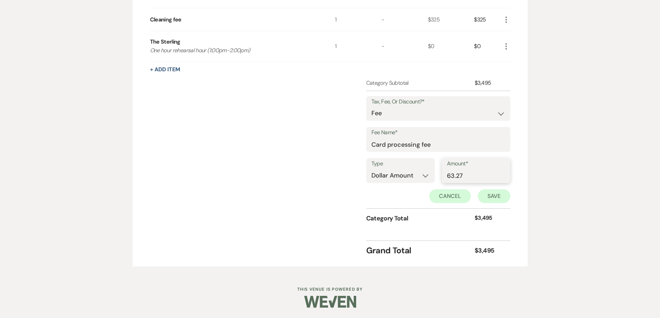
type input "63.27"
click at [482, 193] on button "Save" at bounding box center [494, 196] width 33 height 14
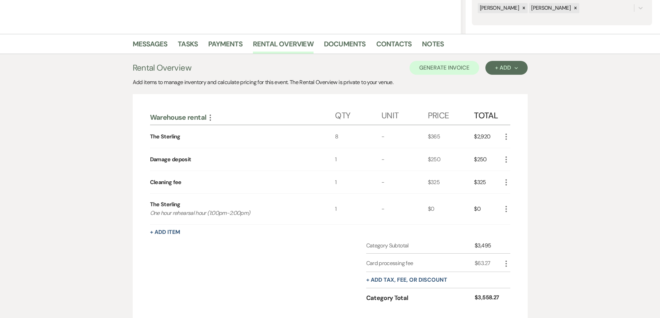
scroll to position [46, 0]
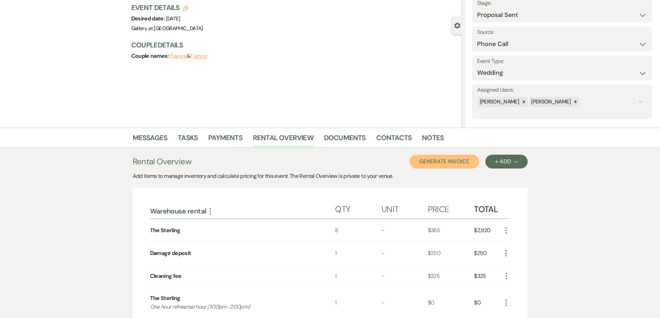
click at [451, 159] on button "Generate Invoice" at bounding box center [444, 162] width 70 height 14
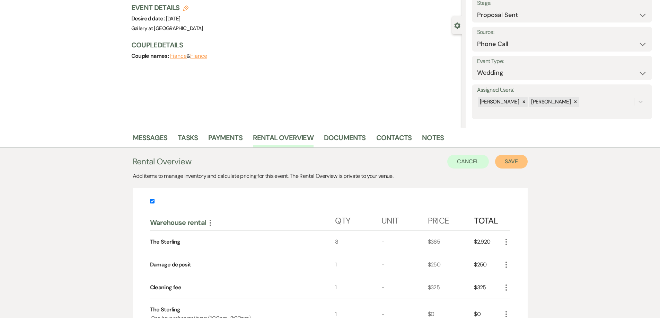
click at [511, 162] on button "Save" at bounding box center [511, 162] width 33 height 14
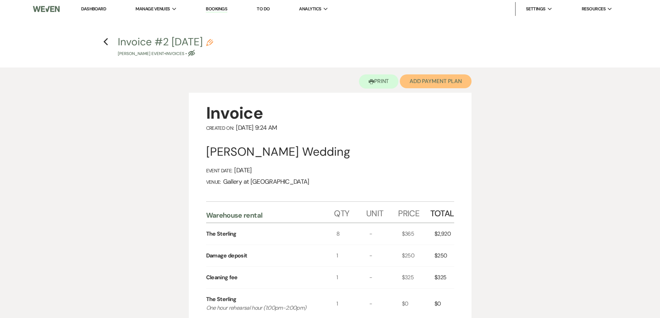
click at [421, 86] on button "Add Payment Plan" at bounding box center [436, 81] width 72 height 14
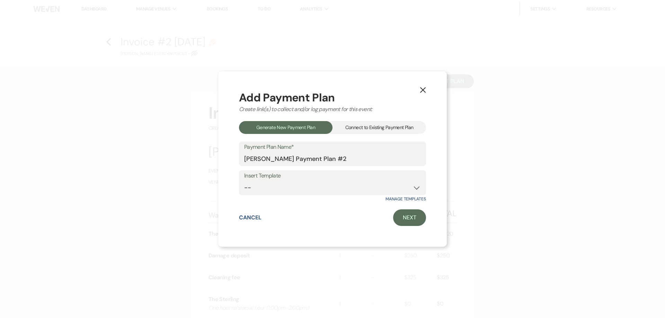
click at [380, 130] on div "Connect to Existing Payment Plan" at bounding box center [379, 127] width 94 height 13
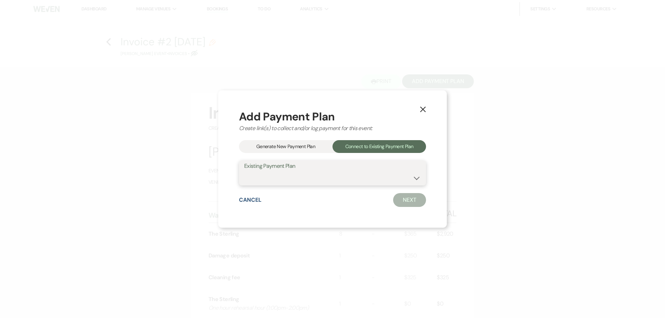
click at [382, 177] on select "[PERSON_NAME] Payment Plan #1" at bounding box center [332, 178] width 177 height 14
select select "24516"
click at [244, 171] on select "[PERSON_NAME] Payment Plan #1" at bounding box center [332, 178] width 177 height 14
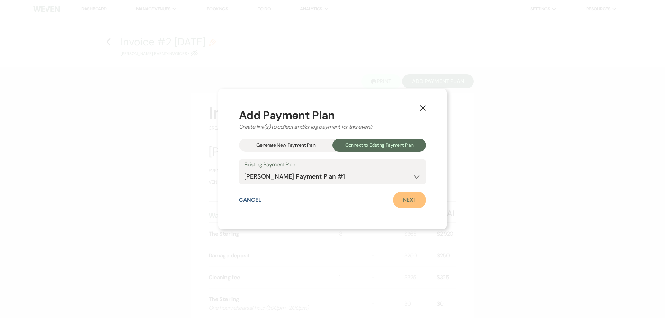
drag, startPoint x: 390, startPoint y: 199, endPoint x: 399, endPoint y: 203, distance: 10.3
click at [399, 203] on link "Next" at bounding box center [409, 200] width 33 height 17
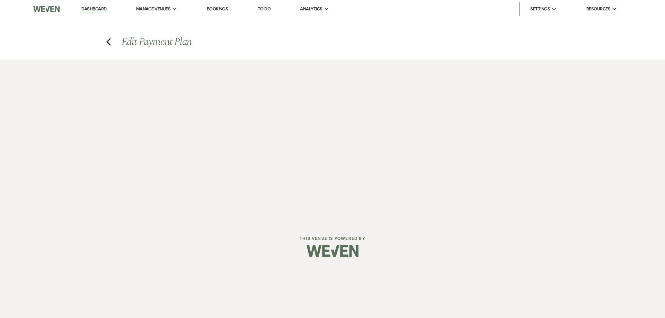
select select "27242"
select select "2"
select select "flat"
select select "true"
select select "2"
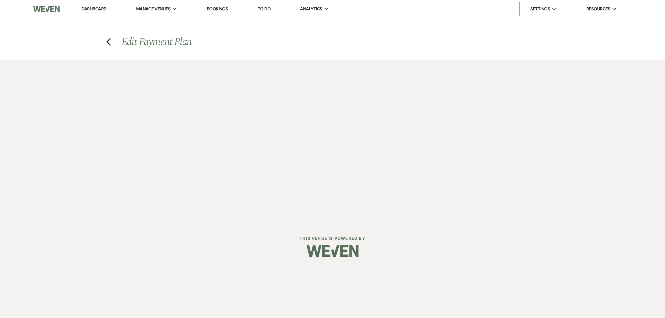
select select "flat"
select select "true"
select select "both"
select select "weeks"
select select "both"
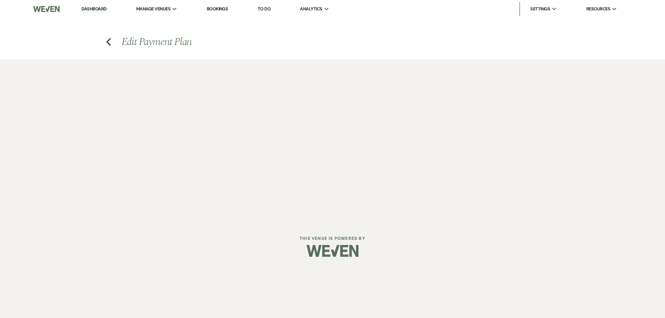
select select "weeks"
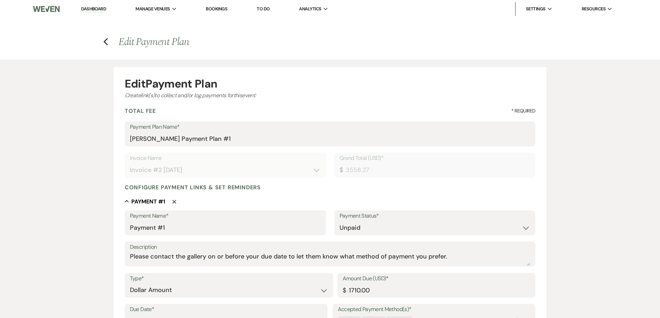
scroll to position [104, 0]
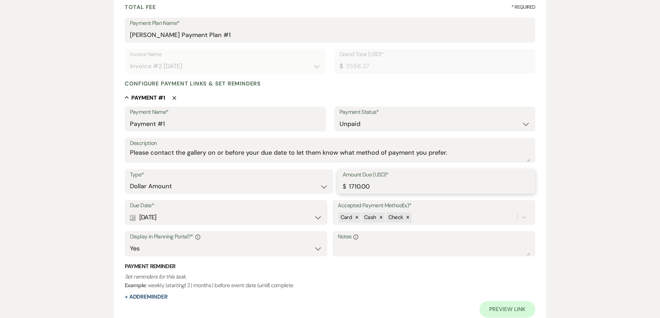
drag, startPoint x: 371, startPoint y: 180, endPoint x: 326, endPoint y: 180, distance: 45.0
click at [326, 180] on div "Type* Dollar Amount Percentage of Grand Total Amount Due (USD)* $ 1710.00" at bounding box center [330, 184] width 411 height 31
click at [357, 187] on input "177.27" at bounding box center [437, 187] width 188 height 14
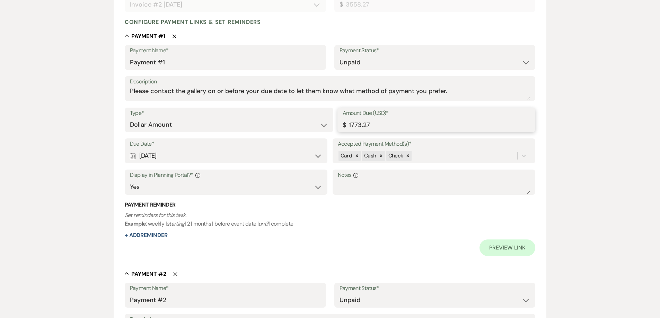
scroll to position [173, 0]
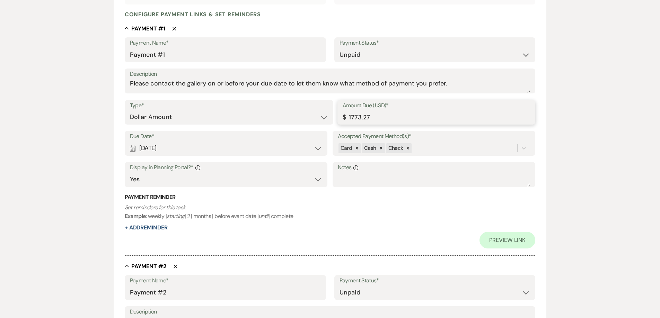
type input "1773.27"
click at [355, 56] on select "Paid Unpaid" at bounding box center [434, 55] width 191 height 14
select select "1"
click at [339, 48] on select "Paid Unpaid" at bounding box center [434, 55] width 191 height 14
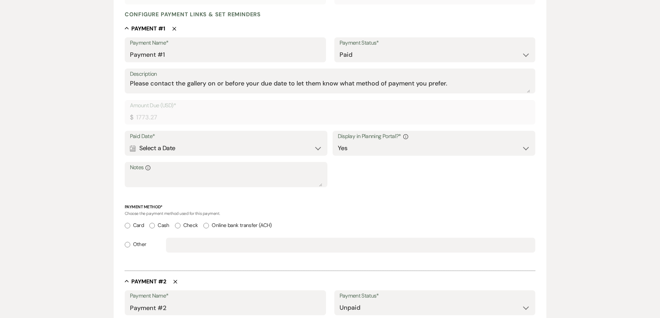
click at [241, 150] on div "Calendar Select a Date Expand" at bounding box center [226, 149] width 193 height 14
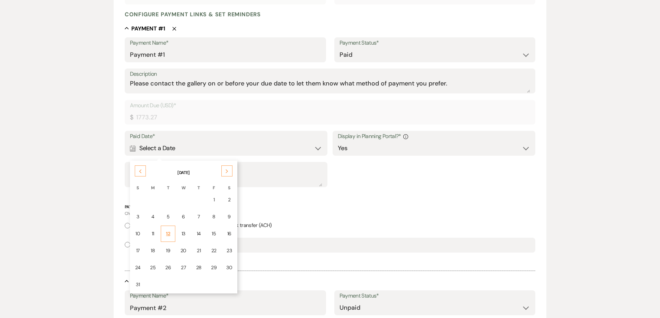
click at [167, 236] on div "12" at bounding box center [168, 233] width 6 height 7
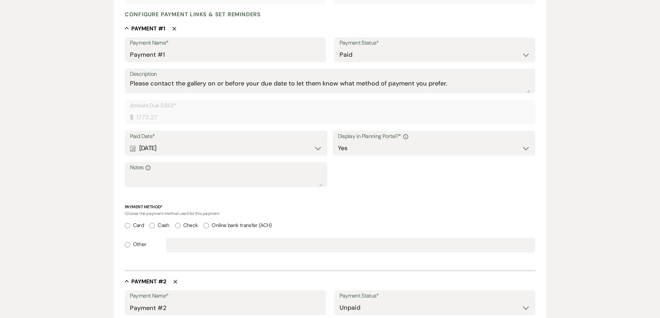
click at [127, 228] on input "Card" at bounding box center [128, 226] width 6 height 6
radio input "true"
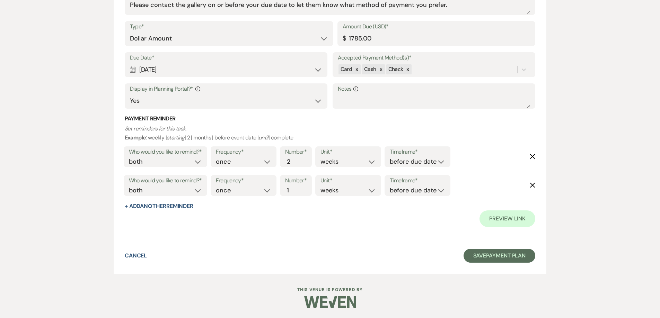
scroll to position [522, 0]
click at [475, 256] on button "Save Payment Plan" at bounding box center [499, 256] width 72 height 14
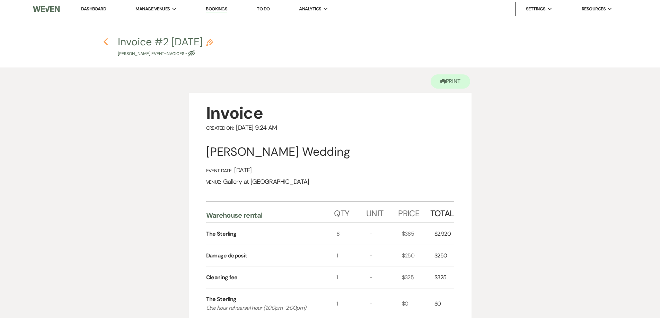
click at [103, 42] on icon "Previous" at bounding box center [105, 42] width 5 height 8
select select "6"
select select "22"
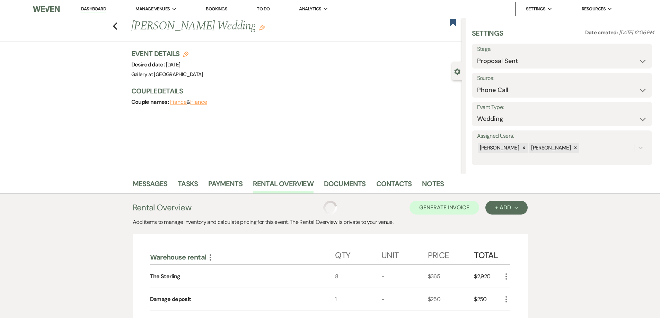
scroll to position [46, 0]
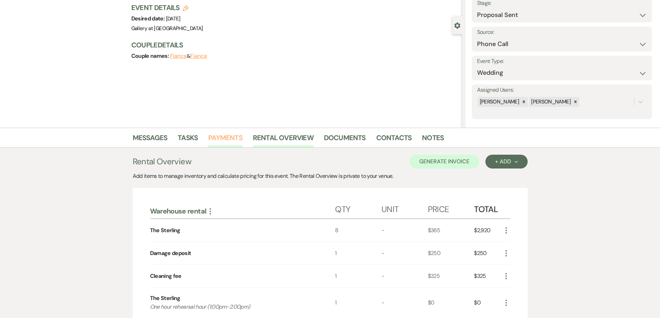
click at [239, 137] on link "Payments" at bounding box center [225, 139] width 34 height 15
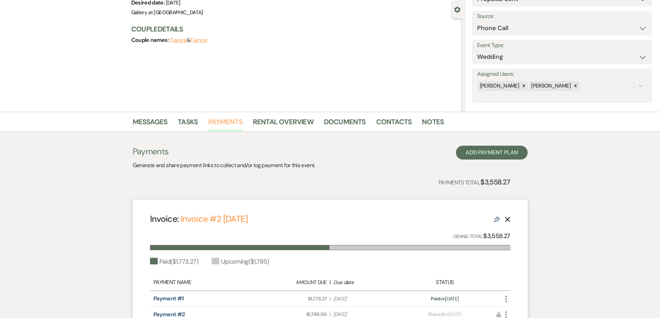
scroll to position [11, 0]
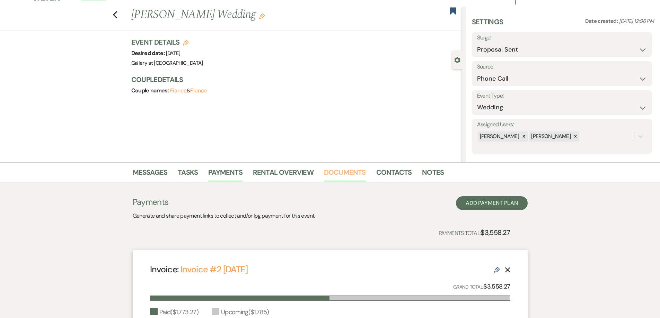
click at [335, 169] on link "Documents" at bounding box center [345, 174] width 42 height 15
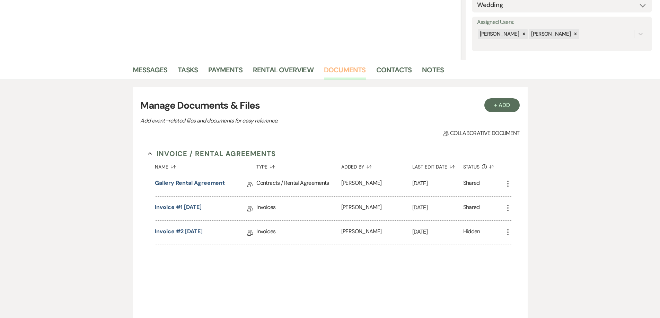
scroll to position [115, 0]
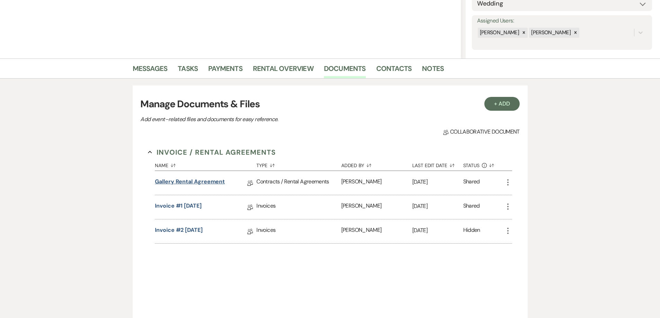
click at [219, 181] on link "Gallery Rental Agreement" at bounding box center [190, 183] width 70 height 11
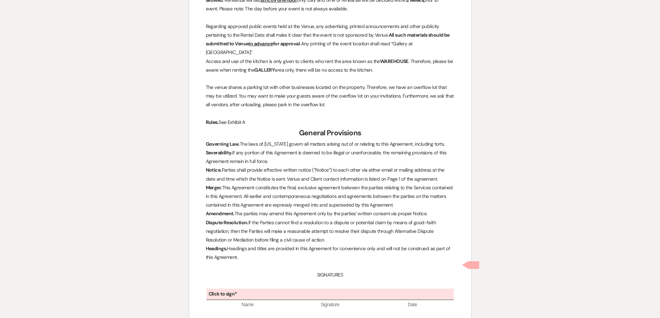
scroll to position [1899, 0]
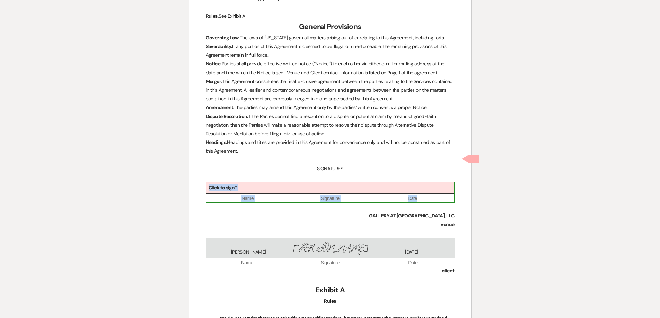
click at [322, 183] on div "Click to sign*" at bounding box center [329, 188] width 247 height 11
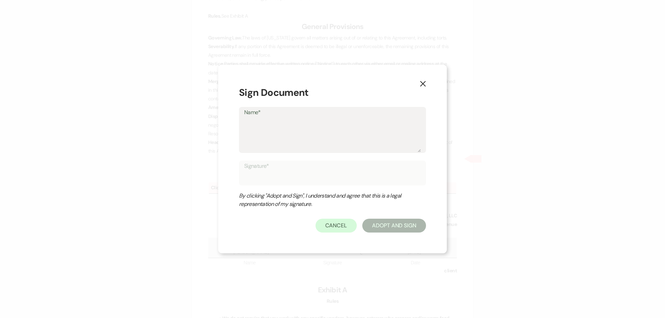
click at [279, 131] on textarea "Name*" at bounding box center [332, 135] width 177 height 35
type textarea "S"
type input "S"
type textarea "Sh"
type input "Sh"
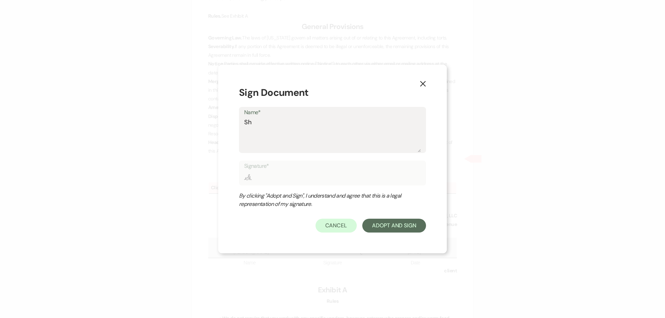
type textarea "She"
type input "She"
type textarea "Shel"
type input "Shel"
type textarea "Shelb"
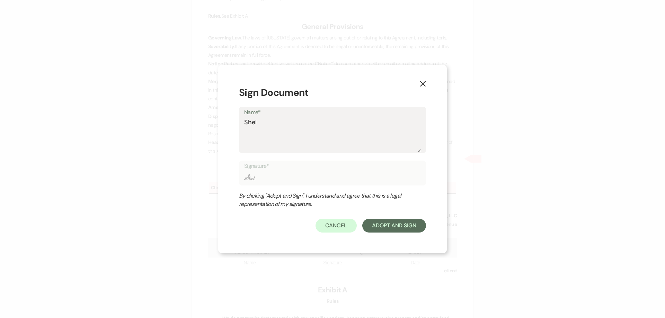
type input "Shelb"
type textarea "[PERSON_NAME]"
type input "[PERSON_NAME]"
type textarea "[PERSON_NAME]"
type input "[PERSON_NAME]"
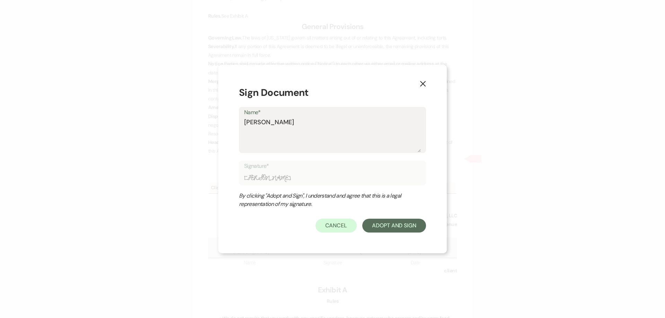
type textarea "[PERSON_NAME]"
type input "[PERSON_NAME]"
type textarea "Shelby BA"
type input "Shelby BA"
type textarea "Shelby BAk"
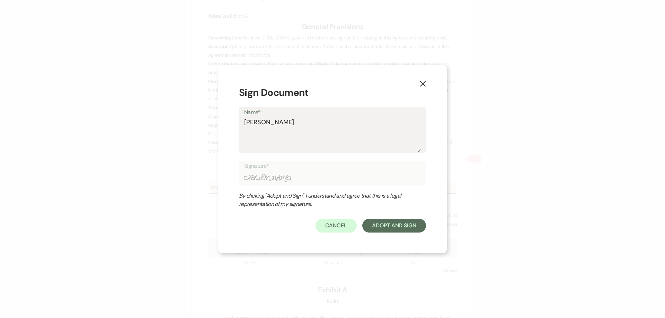
type input "Shelby BAk"
type textarea "Shelby BAke"
type input "Shelby BAke"
type textarea "Shelby BAker"
type input "Shelby BAker"
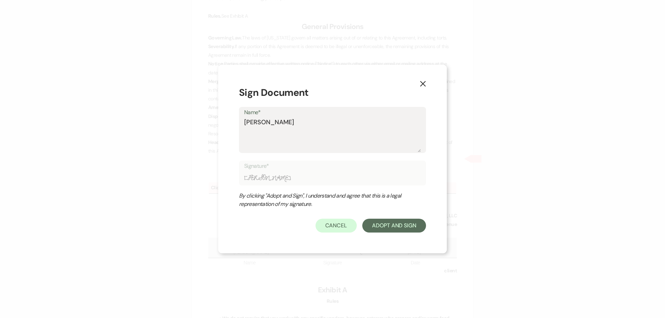
type textarea "Shelby BAke"
type input "Shelby BAke"
type textarea "Shelby BAk"
type input "Shelby BAk"
type textarea "Shelby BA"
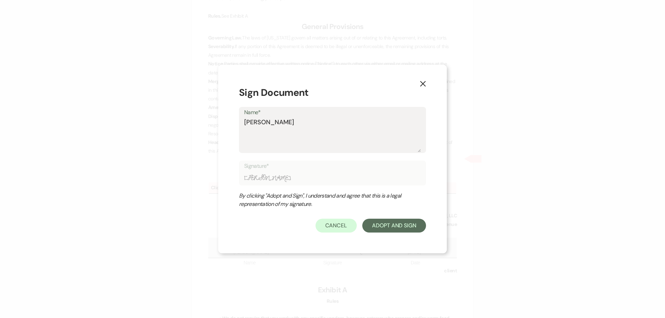
type input "Shelby BA"
type textarea "[PERSON_NAME]"
type input "[PERSON_NAME]"
type textarea "Shelby Ba"
type input "Shelby Ba"
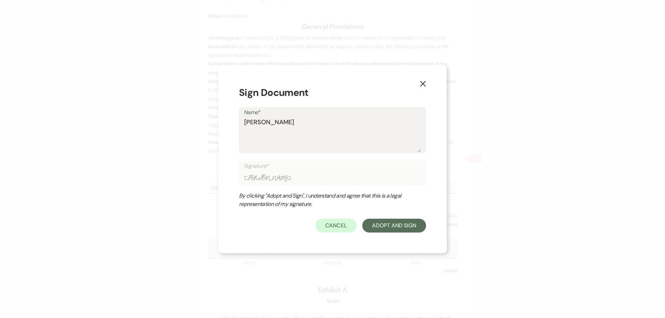
type textarea "[PERSON_NAME]"
type input "[PERSON_NAME]"
type textarea "Shelby Bake"
type input "Shelby Bake"
type textarea "[PERSON_NAME]"
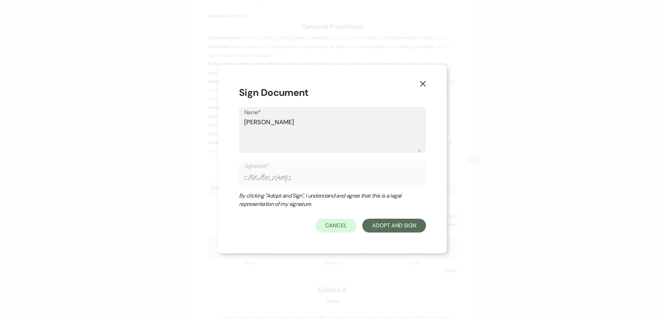
type input "[PERSON_NAME]"
type textarea "[PERSON_NAME]"
click at [379, 219] on button "Adopt And Sign" at bounding box center [394, 226] width 64 height 14
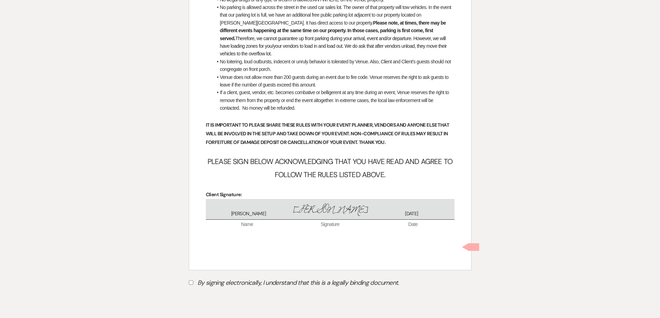
scroll to position [2735, 0]
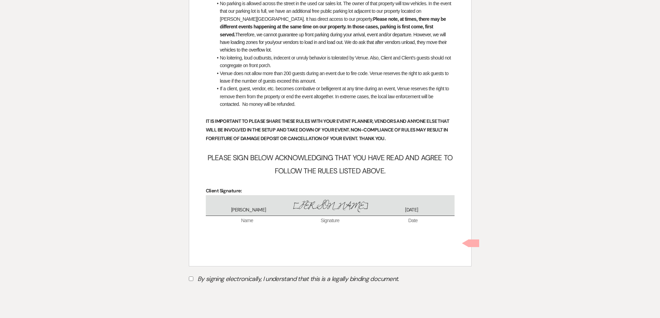
click at [192, 277] on input "By signing electronically, I understand that this is a legally binding document." at bounding box center [191, 279] width 5 height 5
checkbox input "true"
click at [215, 290] on button "Submit" at bounding box center [213, 296] width 48 height 12
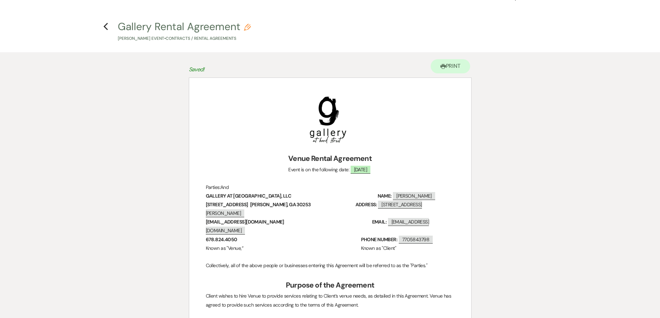
scroll to position [12, 0]
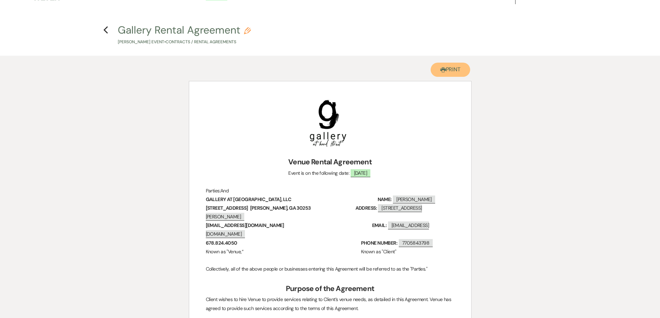
click at [442, 77] on button "Printer Print" at bounding box center [450, 70] width 40 height 14
click at [105, 32] on use "button" at bounding box center [106, 30] width 5 height 8
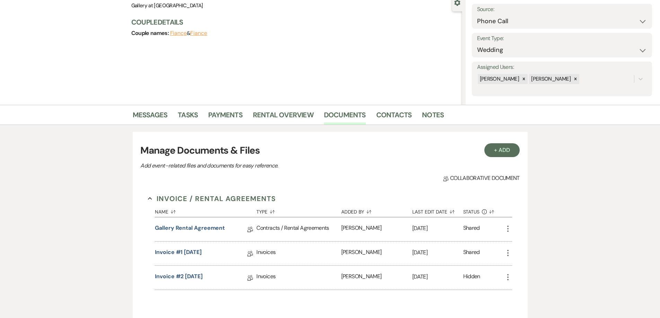
scroll to position [69, 0]
click at [203, 279] on link "Invoice #2 [DATE]" at bounding box center [179, 277] width 48 height 11
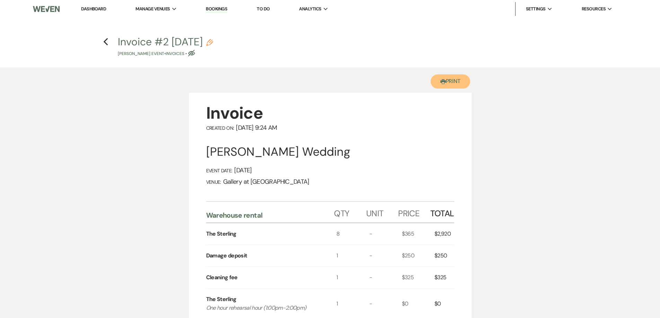
click at [453, 84] on button "Printer Print" at bounding box center [450, 81] width 40 height 14
click at [108, 41] on icon "Previous" at bounding box center [105, 42] width 5 height 8
select select "6"
select select "22"
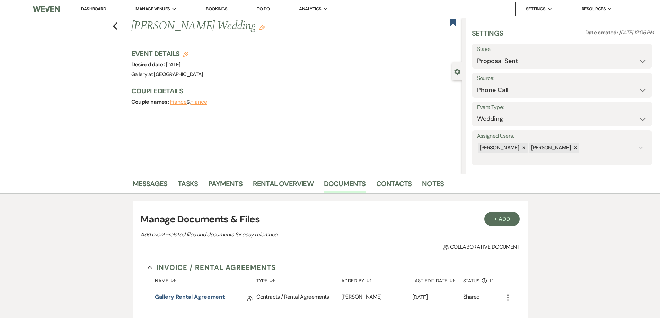
scroll to position [69, 0]
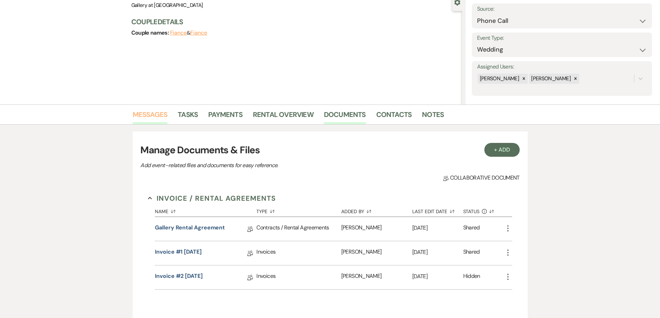
click at [142, 114] on link "Messages" at bounding box center [150, 116] width 35 height 15
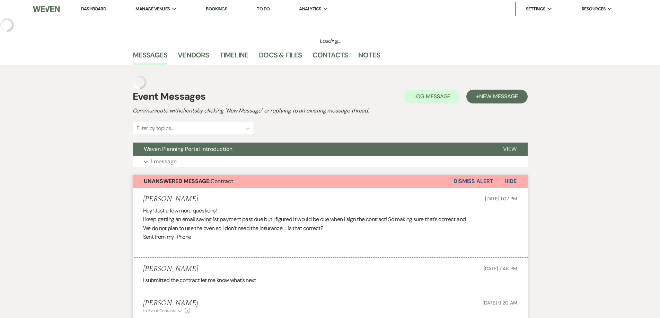
select select "22"
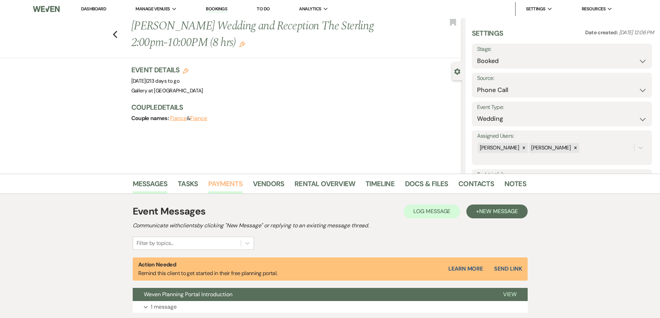
click at [216, 186] on link "Payments" at bounding box center [225, 185] width 34 height 15
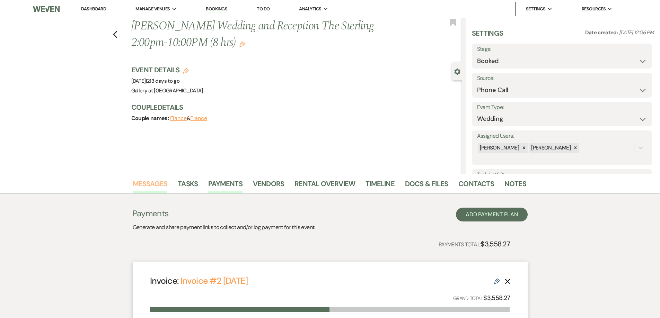
click at [160, 188] on link "Messages" at bounding box center [150, 185] width 35 height 15
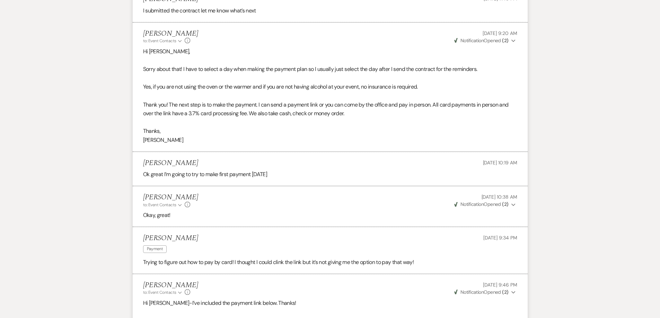
scroll to position [580, 0]
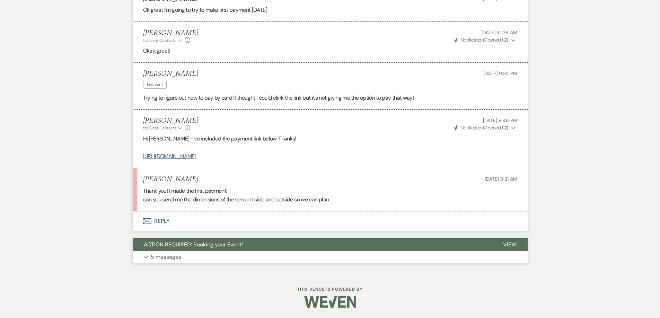
click at [211, 257] on button "Expand 5 messages" at bounding box center [330, 257] width 395 height 12
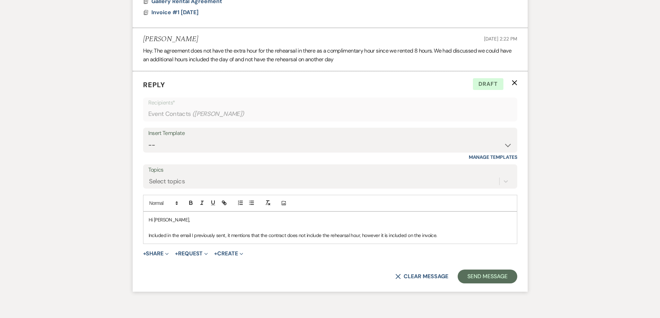
scroll to position [1414, 0]
click at [515, 82] on use "button" at bounding box center [514, 82] width 5 height 5
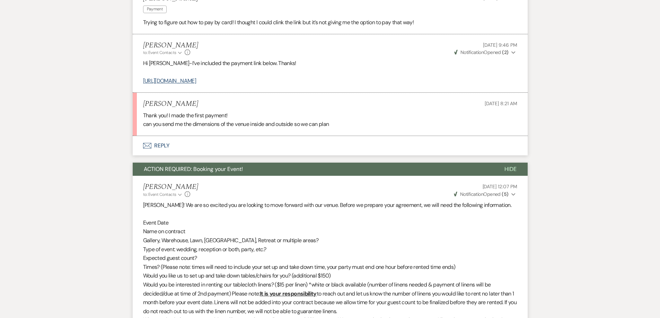
scroll to position [652, 0]
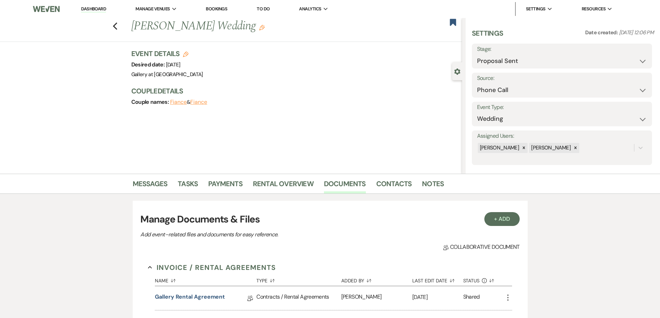
click at [259, 30] on use "button" at bounding box center [262, 28] width 6 height 6
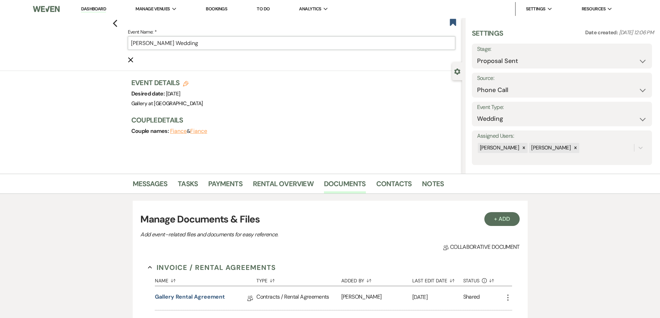
click at [246, 44] on input "[PERSON_NAME] Wedding" at bounding box center [291, 43] width 327 height 14
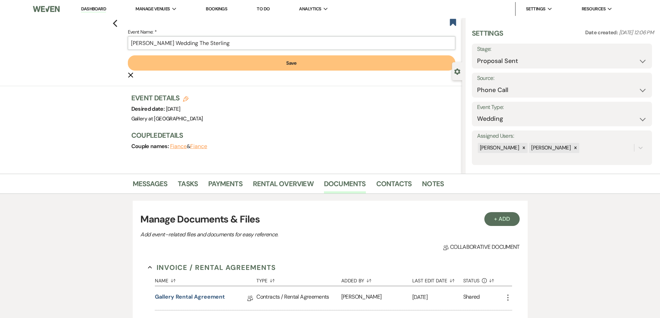
click at [194, 43] on input "[PERSON_NAME] Wedding The Sterling" at bounding box center [291, 43] width 327 height 14
click at [300, 48] on input "[PERSON_NAME] Wedding and Reception The Sterling" at bounding box center [291, 43] width 327 height 14
type input "[PERSON_NAME] Wedding and Reception The Sterling 2:00pm-10:00PM (8 hrs)"
click at [310, 69] on button "Save" at bounding box center [291, 62] width 327 height 15
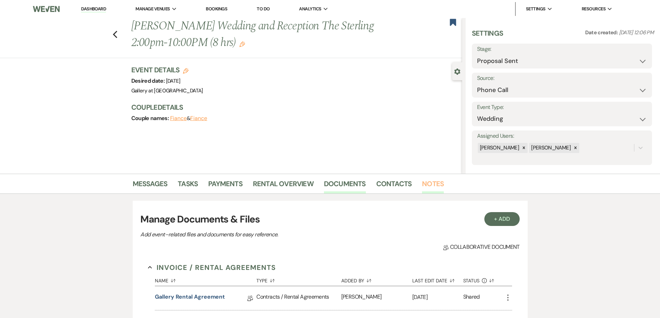
click at [432, 190] on link "Notes" at bounding box center [433, 185] width 22 height 15
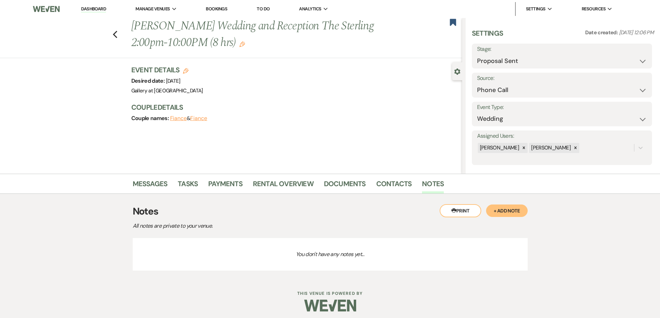
click at [500, 210] on button "+ Add Note" at bounding box center [507, 211] width 42 height 12
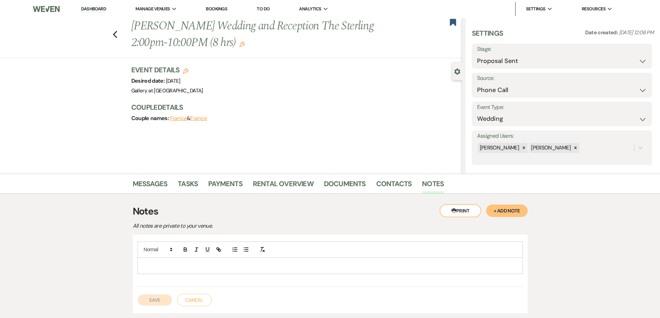
click at [261, 263] on p at bounding box center [330, 266] width 374 height 8
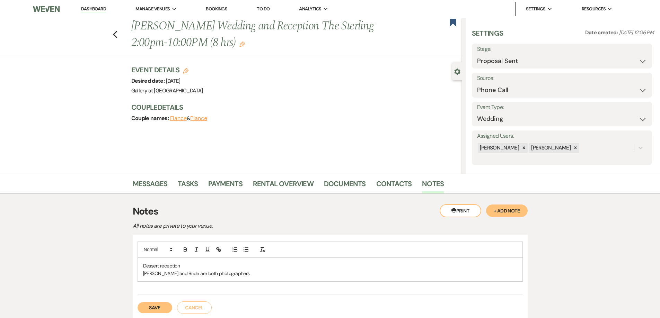
click at [150, 275] on p "[PERSON_NAME] and Bride are both photographers" at bounding box center [330, 274] width 374 height 8
click at [199, 273] on p "[PERSON_NAME] and Bride are both photographers" at bounding box center [330, 274] width 374 height 8
click at [164, 308] on button "Save" at bounding box center [154, 307] width 35 height 11
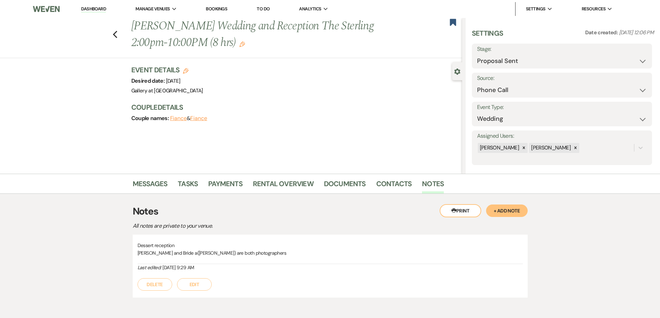
click at [188, 283] on button "Edit" at bounding box center [194, 284] width 35 height 12
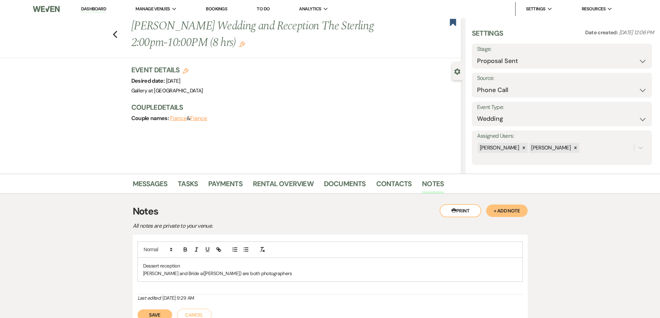
click at [200, 275] on p "[PERSON_NAME] and Bride a([PERSON_NAME]) are both photographers" at bounding box center [330, 274] width 374 height 8
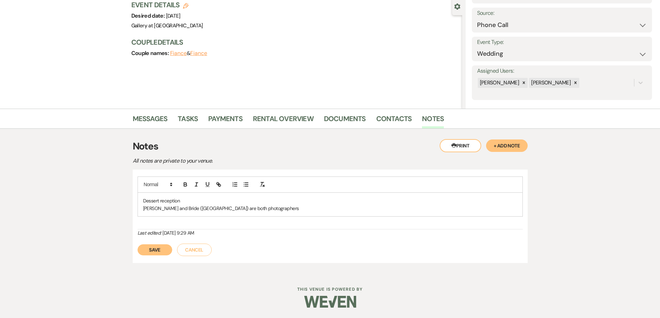
click at [162, 251] on button "Save" at bounding box center [154, 250] width 35 height 11
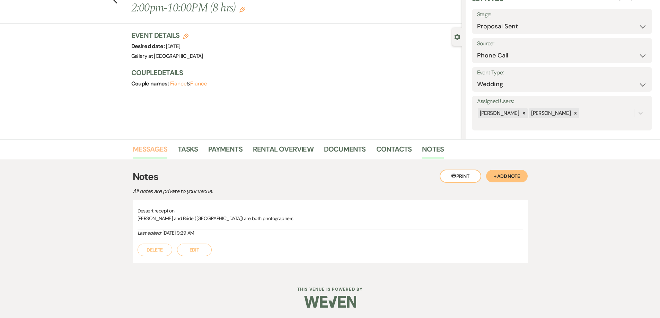
click at [152, 151] on link "Messages" at bounding box center [150, 151] width 35 height 15
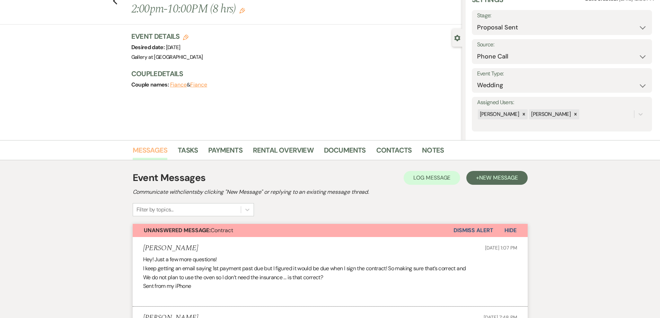
scroll to position [32, 0]
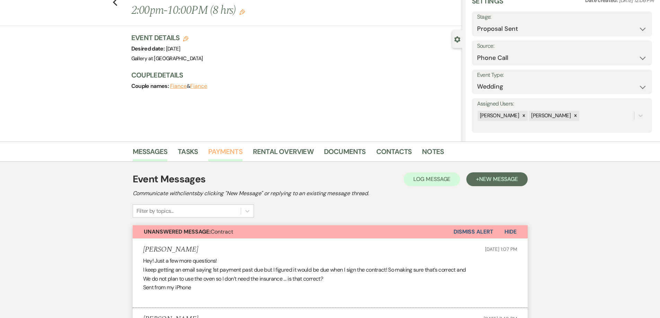
click at [227, 148] on link "Payments" at bounding box center [225, 153] width 34 height 15
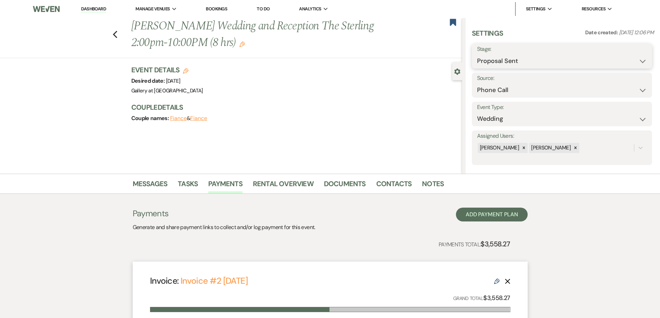
click at [505, 64] on select "Inquiry Follow Up Tour Requested Tour Confirmed Toured Proposal Sent Booked Lost" at bounding box center [562, 61] width 170 height 14
select select "7"
click at [477, 54] on select "Inquiry Follow Up Tour Requested Tour Confirmed Toured Proposal Sent Booked Lost" at bounding box center [562, 61] width 170 height 14
click at [625, 60] on button "Save" at bounding box center [632, 56] width 39 height 14
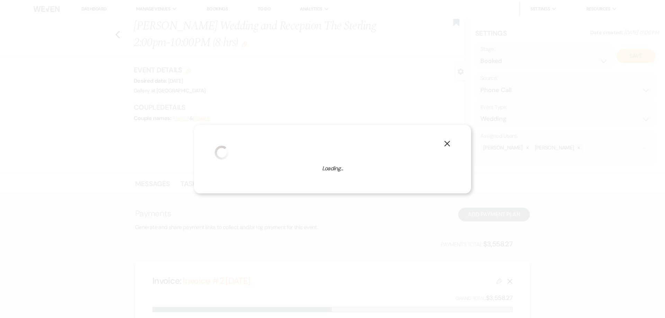
select select "1"
select select "733"
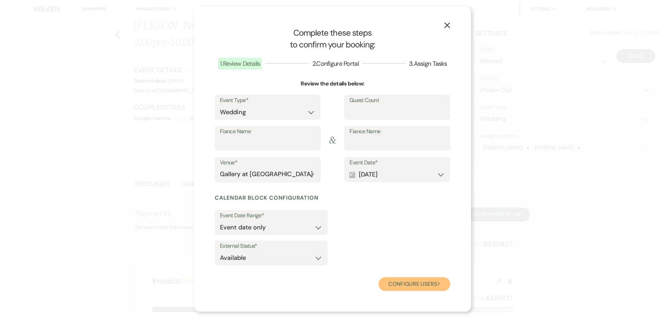
click at [401, 285] on button "Configure users Next" at bounding box center [415, 284] width 72 height 14
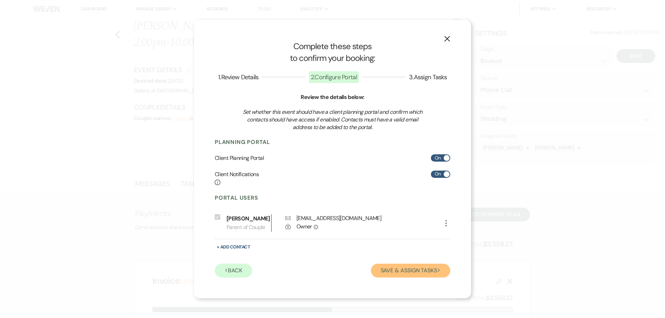
click at [399, 271] on button "Save & Assign Tasks Next" at bounding box center [410, 271] width 79 height 14
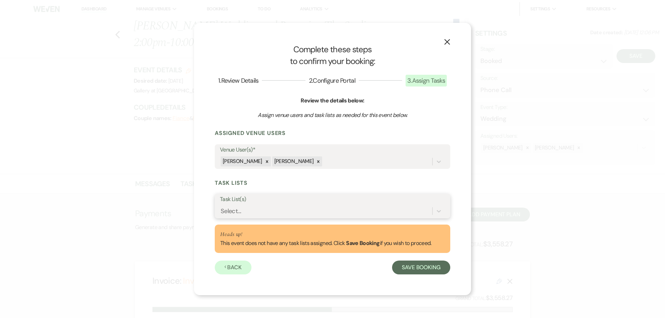
click at [360, 211] on div "Select..." at bounding box center [326, 211] width 212 height 12
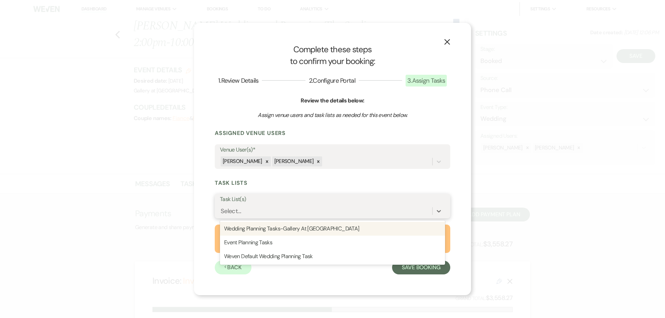
click at [354, 230] on div "Wedding Planning Tasks-Gallery At [GEOGRAPHIC_DATA]" at bounding box center [332, 229] width 225 height 14
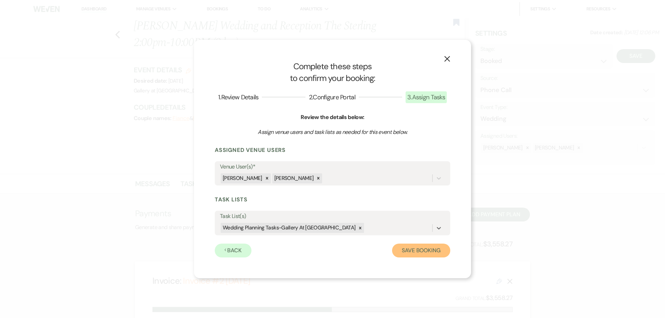
click at [424, 256] on button "Save Booking" at bounding box center [421, 251] width 58 height 14
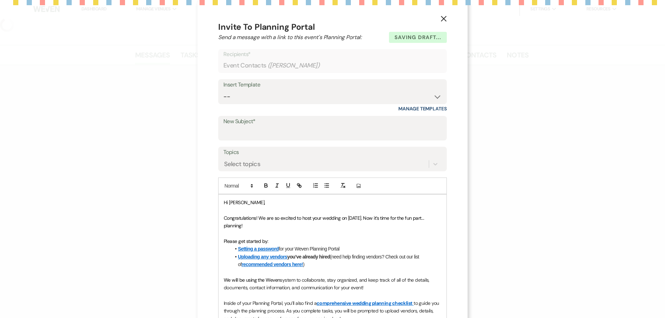
select select "22"
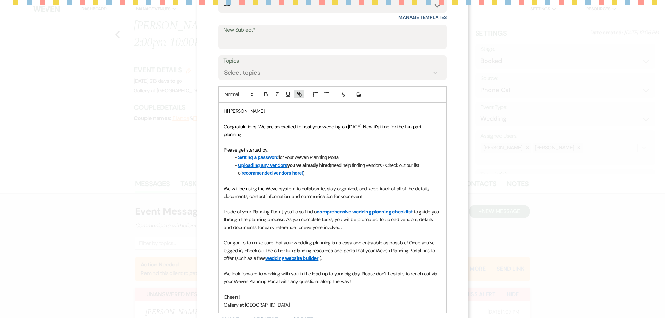
click at [293, 118] on div "Add Photo Hi [PERSON_NAME], Congratulations! We are so excited to host your wed…" at bounding box center [332, 199] width 229 height 227
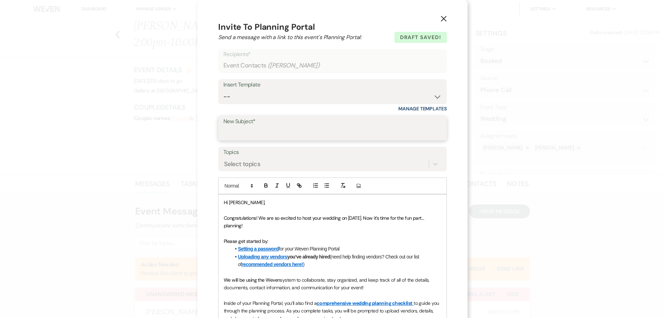
click at [267, 131] on input "New Subject*" at bounding box center [332, 133] width 218 height 14
type input "Weven Planning Portal Introduction"
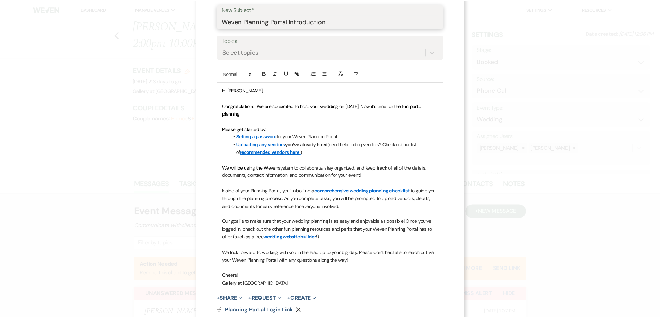
scroll to position [166, 0]
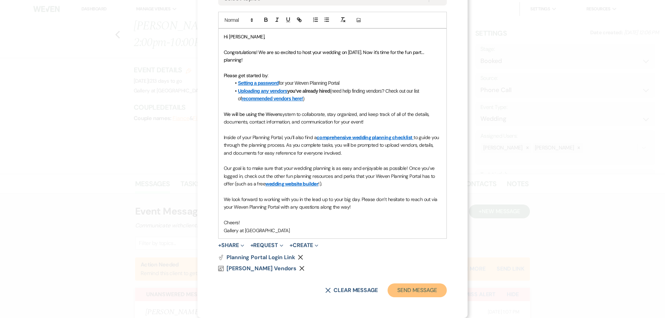
click at [402, 296] on button "Send Message" at bounding box center [417, 291] width 59 height 14
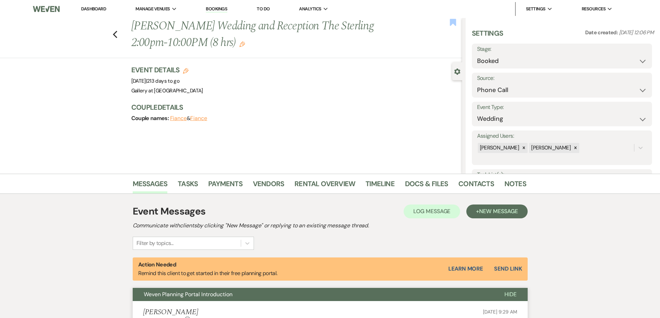
drag, startPoint x: 451, startPoint y: 28, endPoint x: 450, endPoint y: 24, distance: 4.2
click at [451, 27] on div "Previous [PERSON_NAME] Wedding and Reception The Sterling 2:00pm-10:00PM (8 hrs…" at bounding box center [295, 34] width 334 height 33
click at [454, 21] on use "button" at bounding box center [453, 22] width 6 height 7
click at [96, 8] on link "Dashboard" at bounding box center [93, 9] width 25 height 6
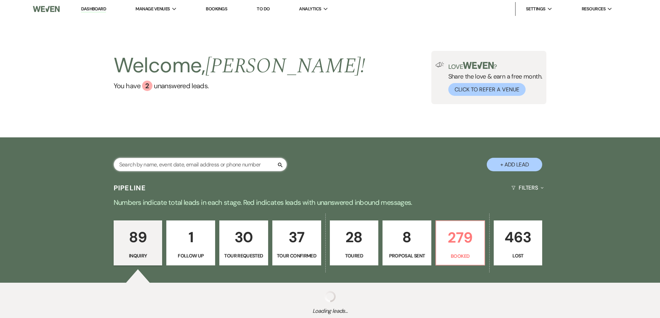
click at [194, 159] on input "text" at bounding box center [200, 165] width 173 height 14
click at [194, 163] on input "text" at bounding box center [200, 165] width 173 height 14
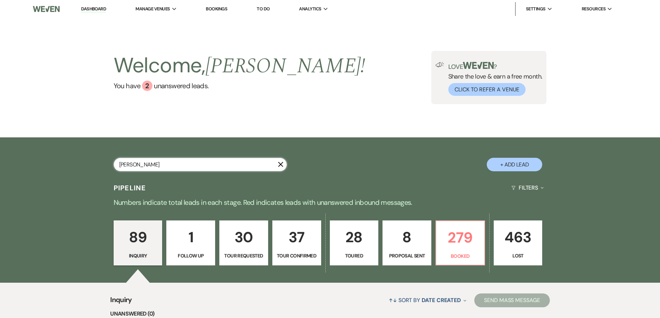
type input "[PERSON_NAME]"
select select "4"
select select "8"
select select "5"
select select "8"
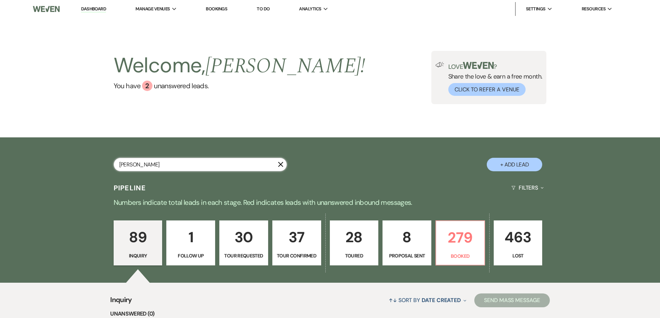
select select "5"
select select "8"
select select "5"
select select "8"
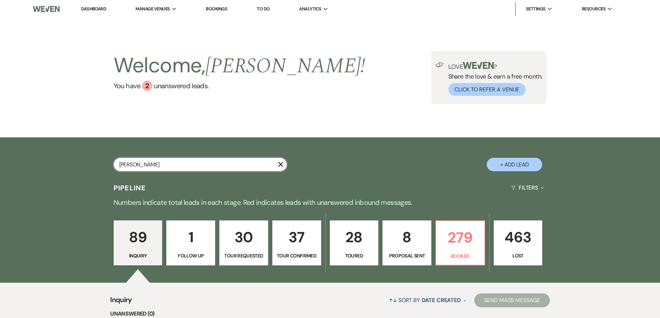
select select "8"
select select "5"
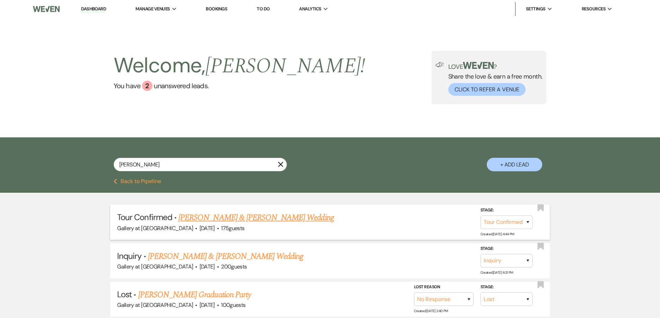
click at [224, 219] on link "[PERSON_NAME] & [PERSON_NAME] Wedding" at bounding box center [255, 218] width 155 height 12
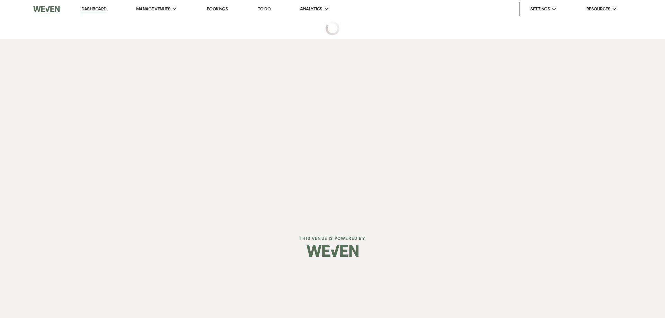
select select "4"
select select "5"
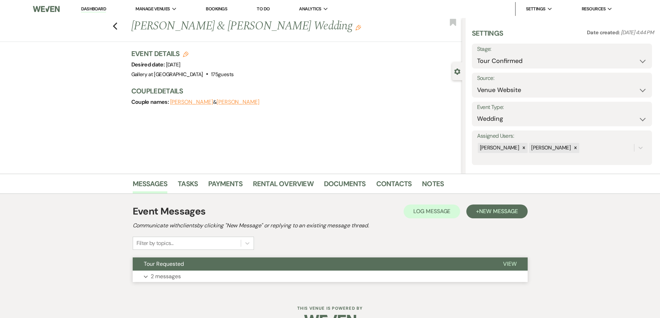
click at [253, 274] on button "Expand 2 messages" at bounding box center [330, 277] width 395 height 12
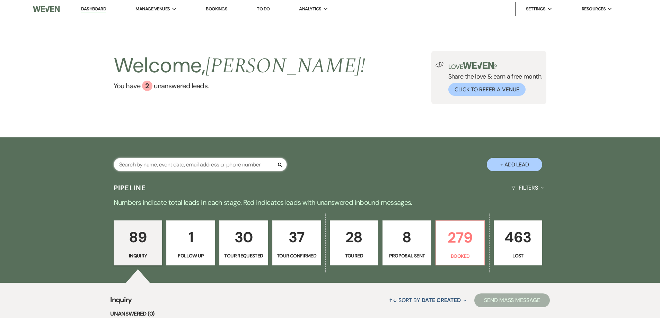
click at [178, 162] on input "text" at bounding box center [200, 165] width 173 height 14
click at [442, 233] on p "279" at bounding box center [460, 237] width 40 height 23
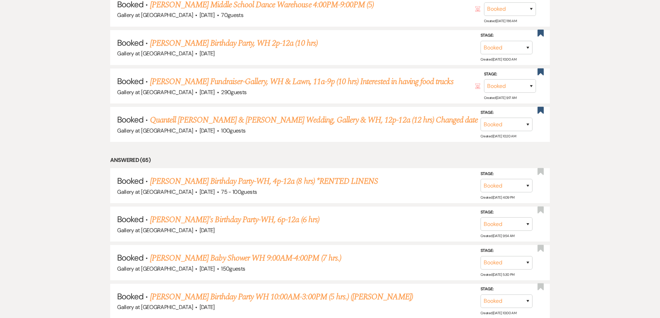
scroll to position [431, 0]
click at [540, 170] on use "button" at bounding box center [540, 170] width 6 height 7
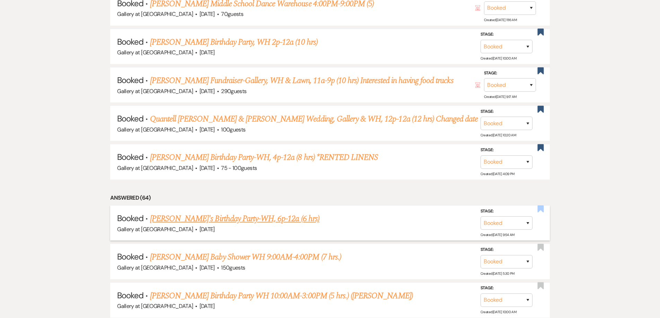
click at [542, 210] on use "button" at bounding box center [540, 208] width 6 height 7
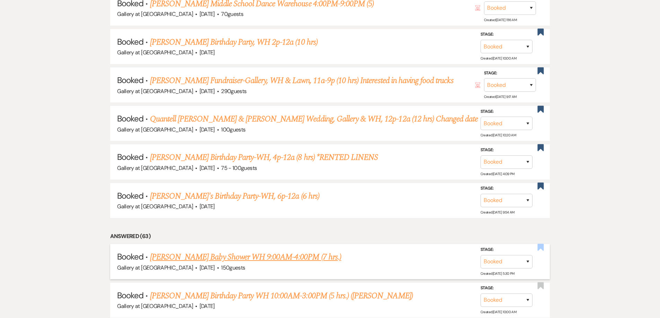
click at [541, 247] on use "button" at bounding box center [540, 247] width 6 height 7
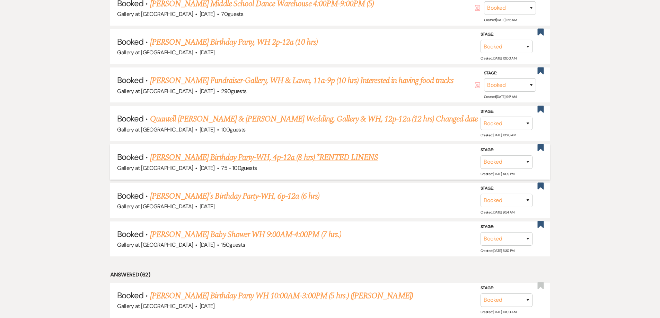
click at [299, 155] on link "Gaynell Miller's Birthday Party-WH, 4p-12a (8 hrs) *RENTED LINENS" at bounding box center [264, 157] width 228 height 12
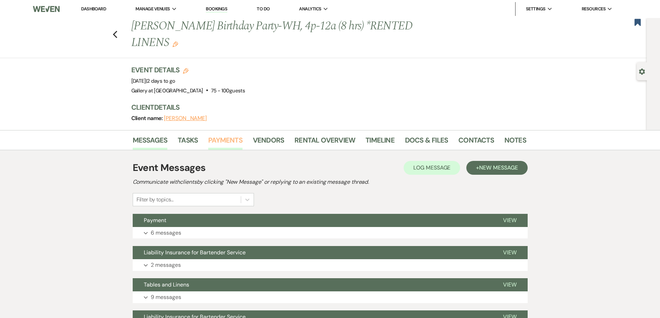
click at [235, 139] on link "Payments" at bounding box center [225, 142] width 34 height 15
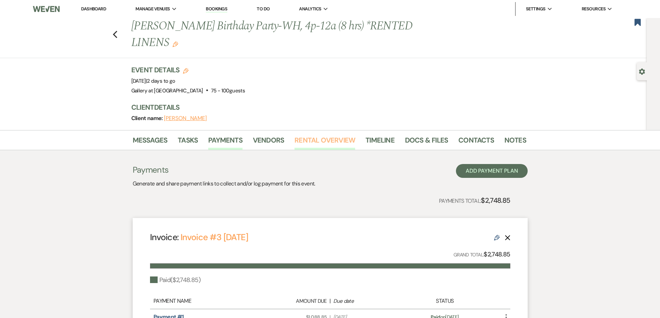
click at [306, 140] on link "Rental Overview" at bounding box center [324, 142] width 61 height 15
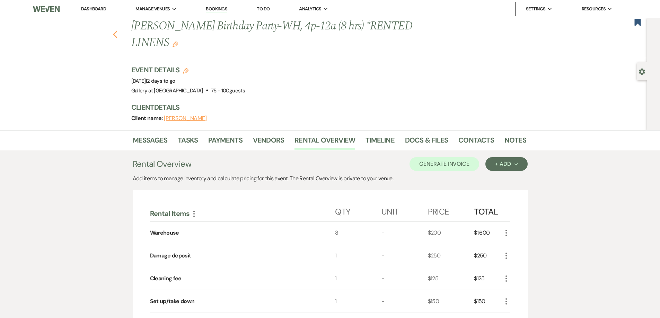
click at [116, 36] on icon "Previous" at bounding box center [115, 34] width 5 height 8
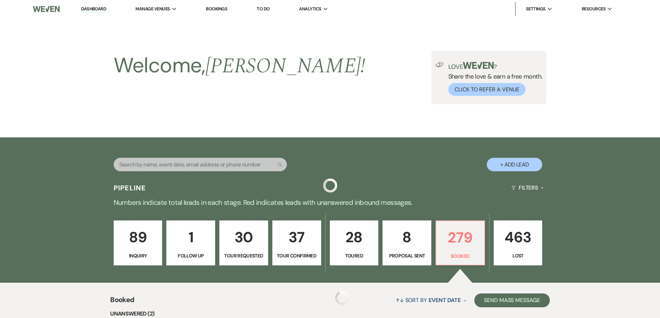
scroll to position [431, 0]
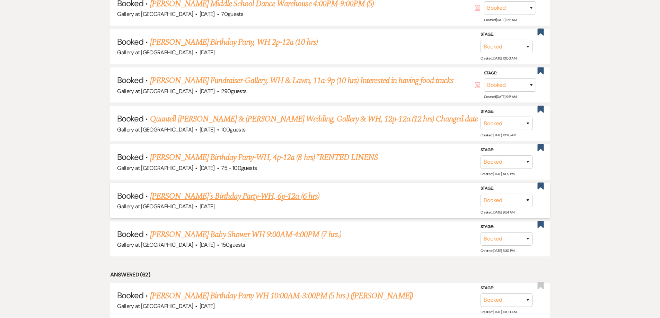
click at [225, 199] on link "Komisha's Birthday Party-WH, 6p-12a (6 hrs)" at bounding box center [234, 196] width 169 height 12
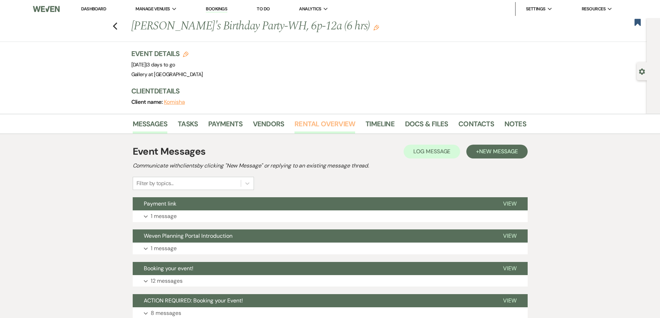
click at [316, 121] on link "Rental Overview" at bounding box center [324, 125] width 61 height 15
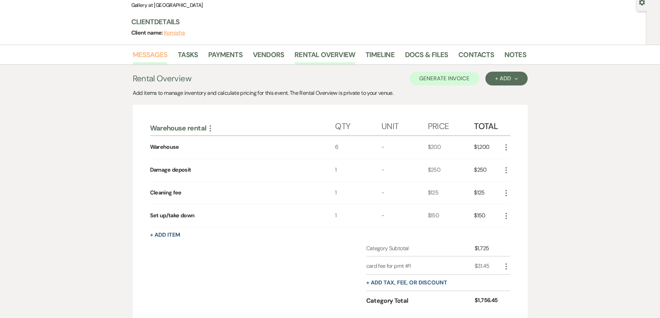
click at [155, 56] on link "Messages" at bounding box center [150, 56] width 35 height 15
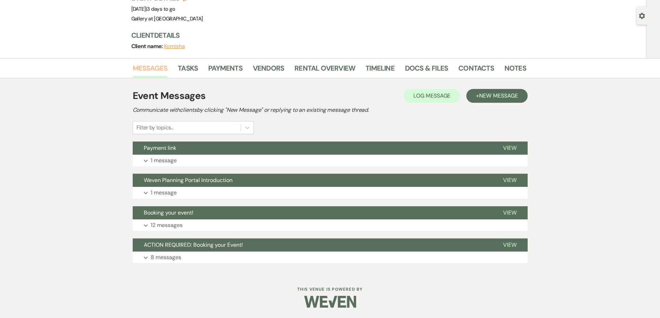
scroll to position [56, 0]
click at [227, 257] on button "Expand 8 messages" at bounding box center [330, 258] width 395 height 12
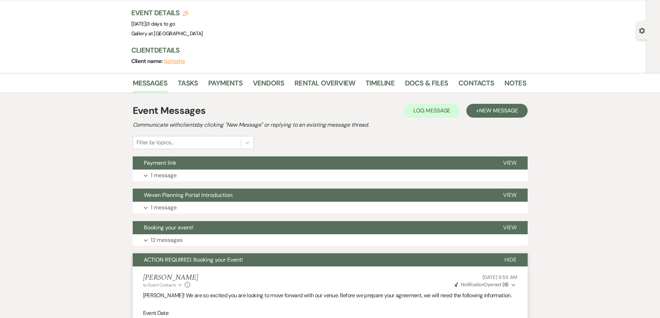
scroll to position [0, 0]
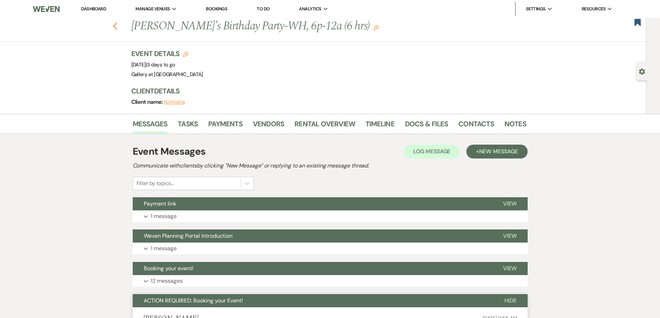
click at [116, 28] on icon "Previous" at bounding box center [115, 26] width 5 height 8
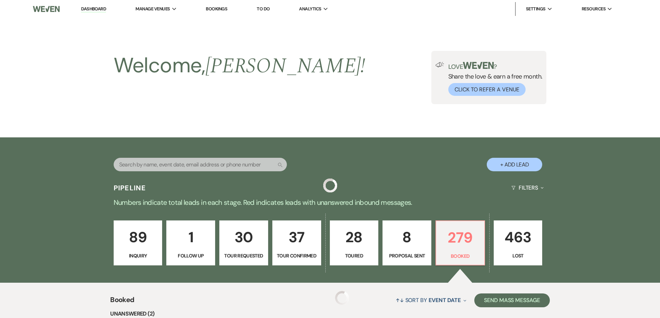
scroll to position [431, 0]
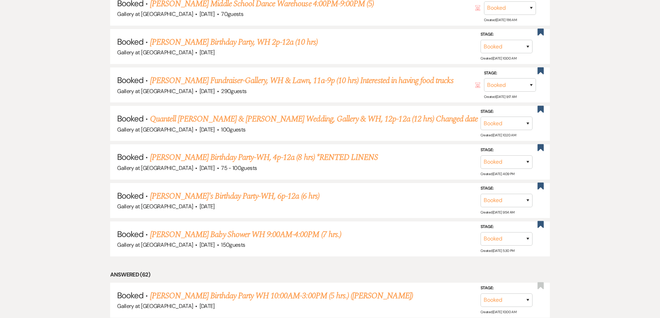
click at [182, 232] on link "Dru Wilson's Baby Shower WH 9:00AM-4:00PM (7 hrs.)" at bounding box center [245, 235] width 191 height 12
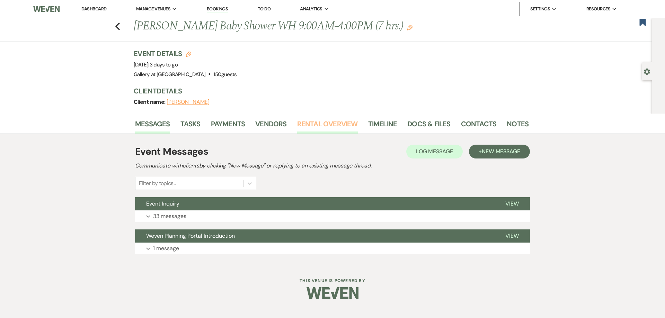
click at [310, 125] on link "Rental Overview" at bounding box center [327, 125] width 61 height 15
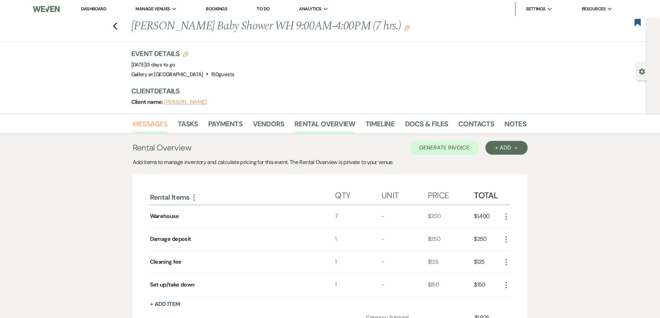
click at [149, 127] on link "Messages" at bounding box center [150, 125] width 35 height 15
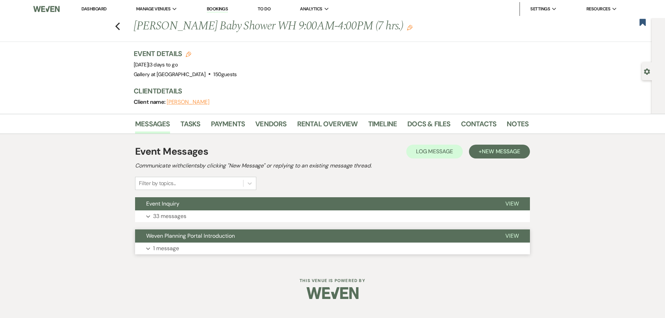
click at [238, 248] on button "Expand 1 message" at bounding box center [332, 249] width 395 height 12
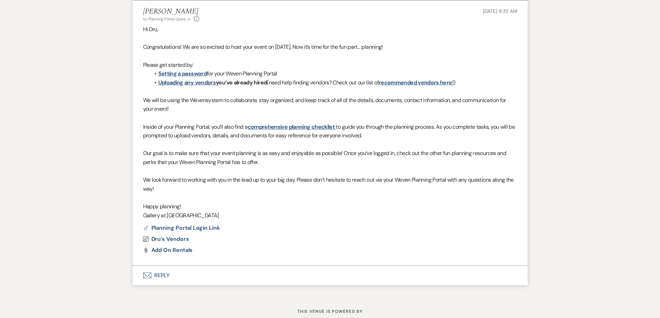
scroll to position [35, 0]
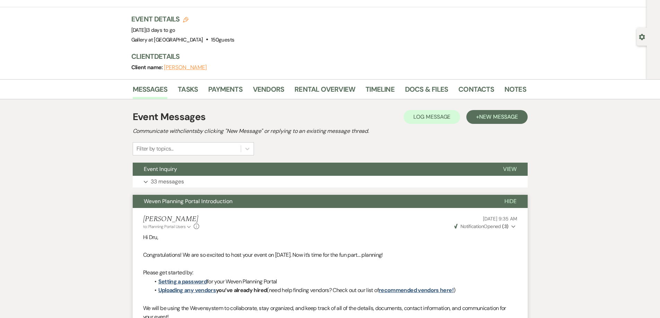
click at [242, 200] on button "Weven Planning Portal Introduction" at bounding box center [313, 201] width 361 height 13
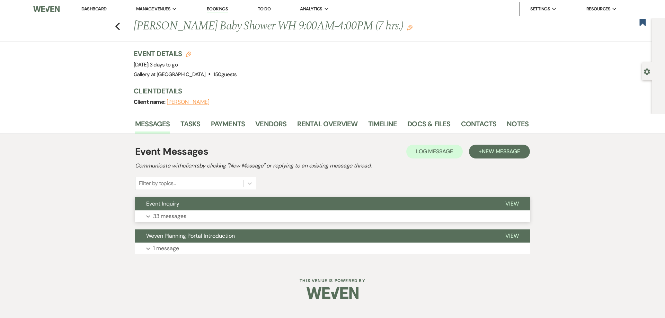
click at [221, 214] on button "Expand 33 messages" at bounding box center [332, 217] width 395 height 12
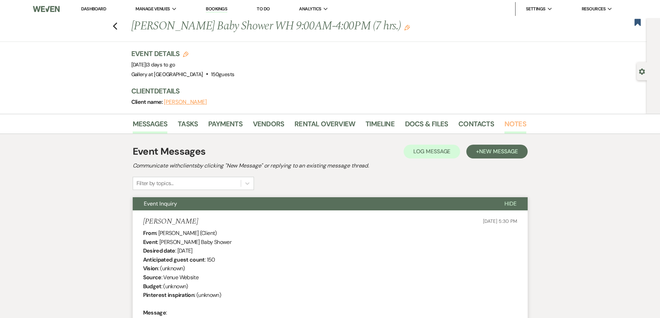
click at [509, 122] on link "Notes" at bounding box center [515, 125] width 22 height 15
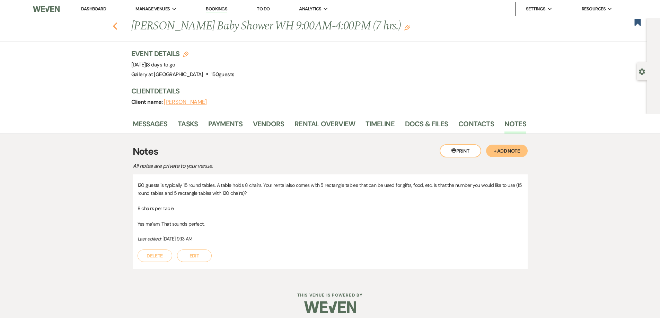
click at [118, 26] on icon "Previous" at bounding box center [115, 26] width 5 height 8
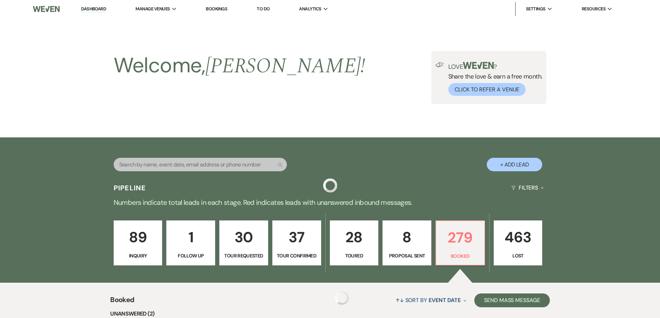
scroll to position [431, 0]
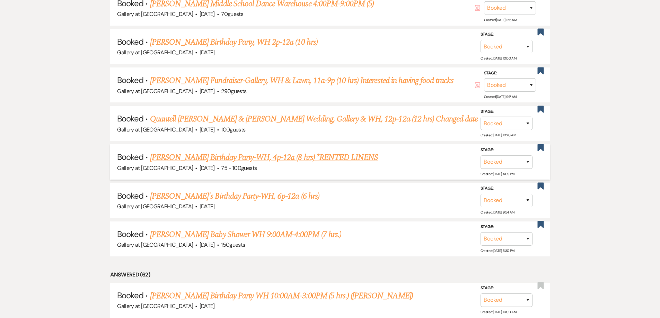
click at [198, 158] on link "Gaynell Miller's Birthday Party-WH, 4p-12a (8 hrs) *RENTED LINENS" at bounding box center [264, 157] width 228 height 12
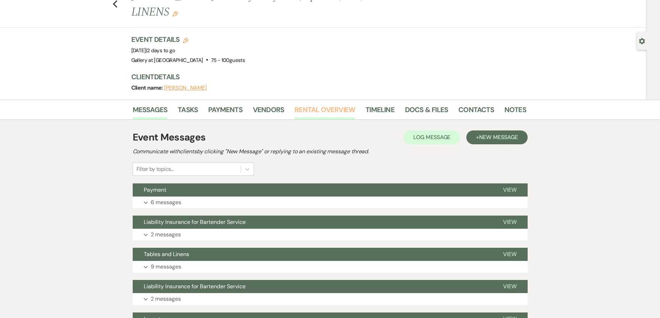
click at [318, 108] on link "Rental Overview" at bounding box center [324, 111] width 61 height 15
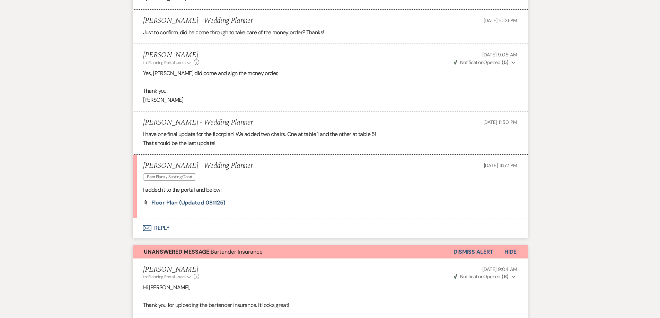
scroll to position [1074, 0]
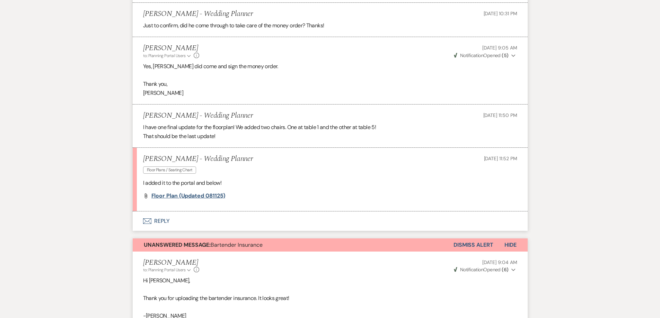
click at [213, 196] on span "Floor Plan (Updated 081125)" at bounding box center [188, 195] width 74 height 7
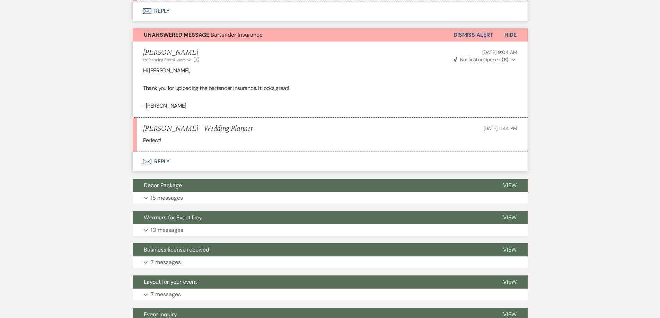
scroll to position [1316, 0]
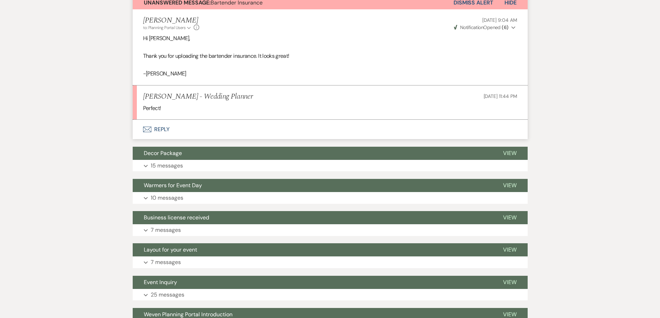
click at [184, 124] on button "Envelope Reply" at bounding box center [330, 129] width 395 height 19
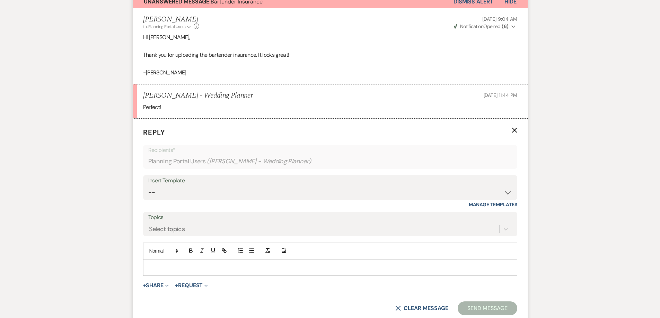
scroll to position [1279, 0]
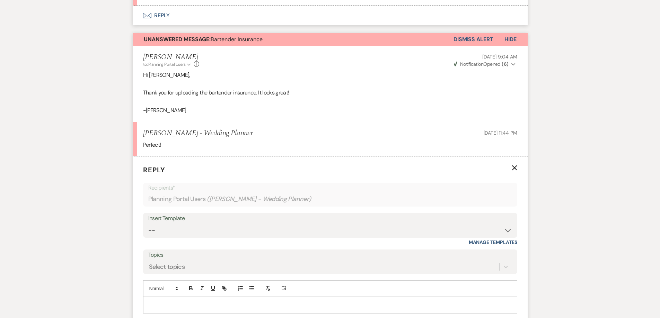
click at [477, 39] on button "Dismiss Alert" at bounding box center [473, 39] width 40 height 13
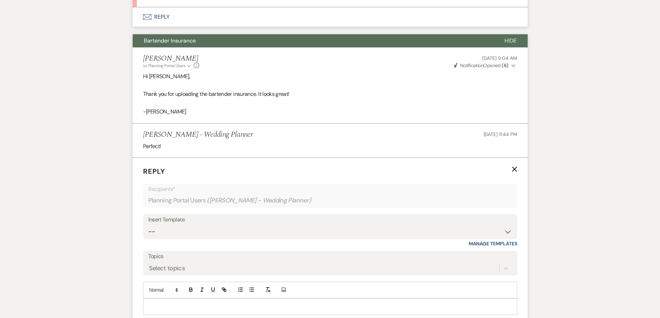
scroll to position [1245, 0]
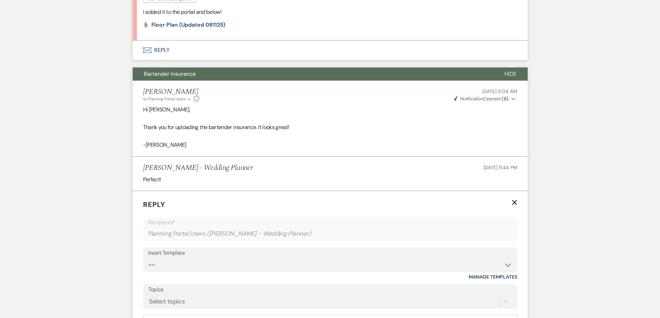
click at [506, 75] on span "Hide" at bounding box center [510, 73] width 12 height 7
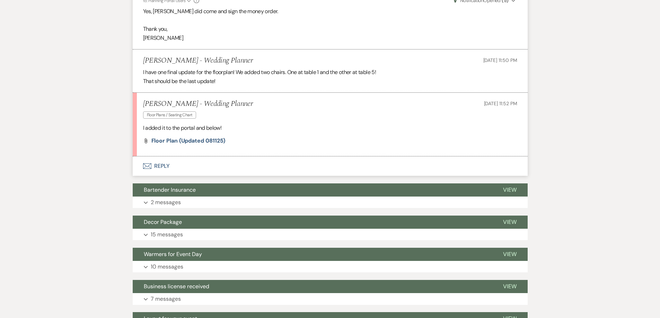
scroll to position [1094, 0]
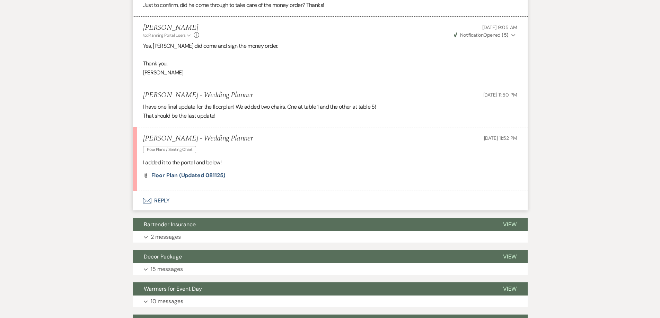
click at [213, 200] on button "Envelope Reply" at bounding box center [330, 200] width 395 height 19
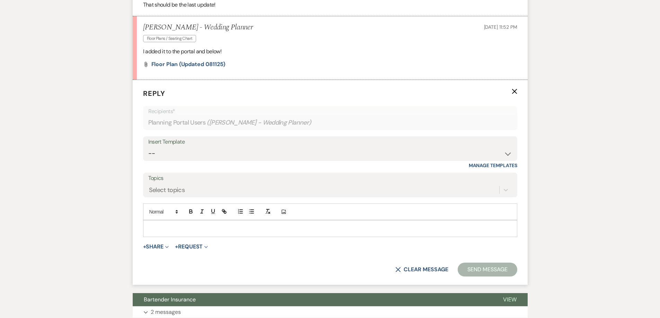
scroll to position [1229, 0]
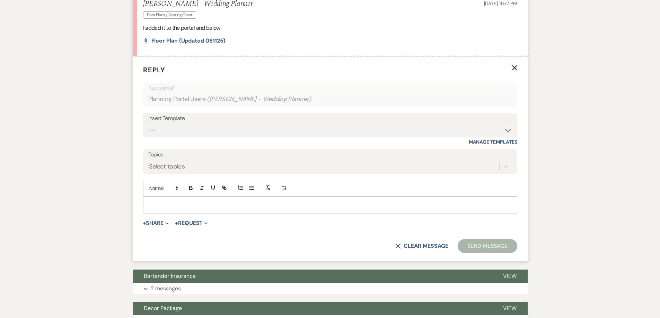
click at [200, 206] on p at bounding box center [330, 205] width 363 height 8
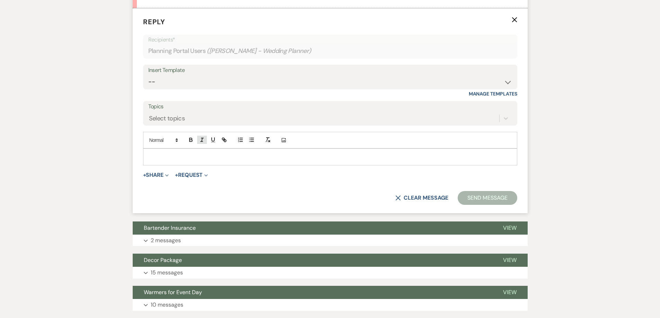
scroll to position [1298, 0]
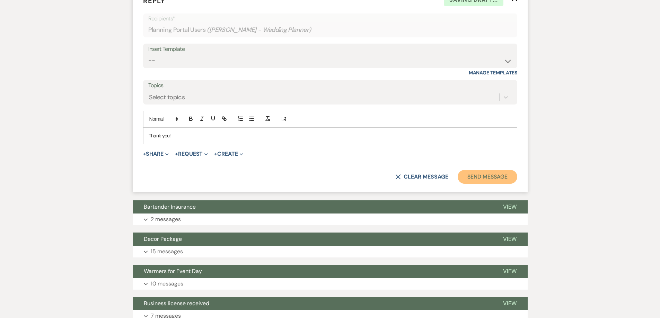
click at [469, 176] on button "Send Message" at bounding box center [487, 177] width 59 height 14
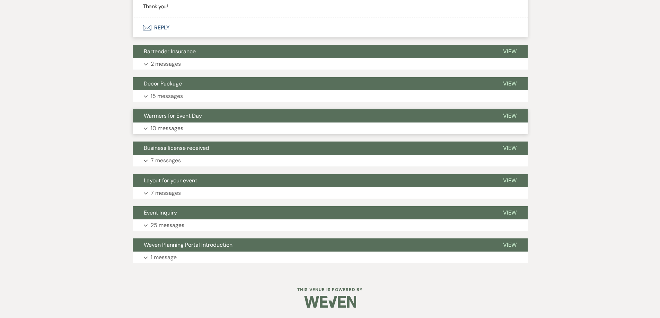
scroll to position [1308, 0]
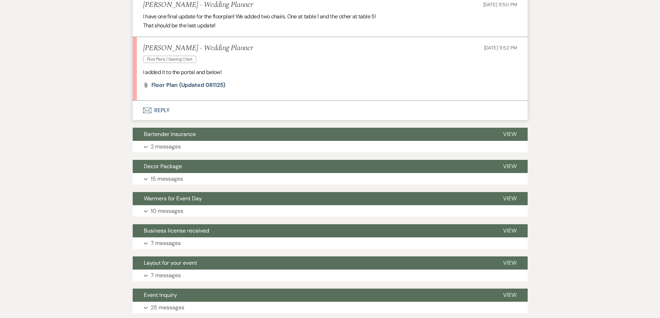
scroll to position [1212, 0]
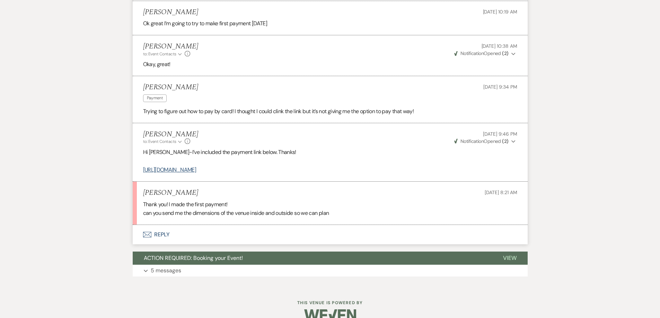
scroll to position [571, 0]
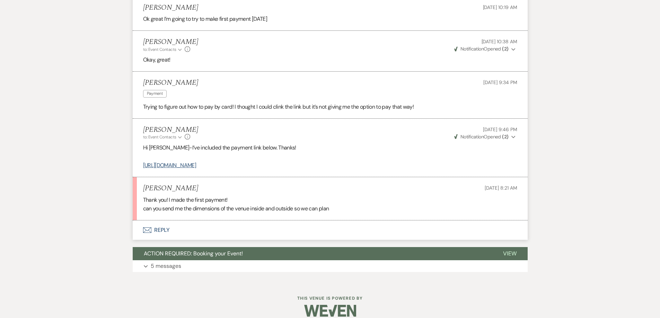
click at [256, 231] on button "Envelope Reply" at bounding box center [330, 230] width 395 height 19
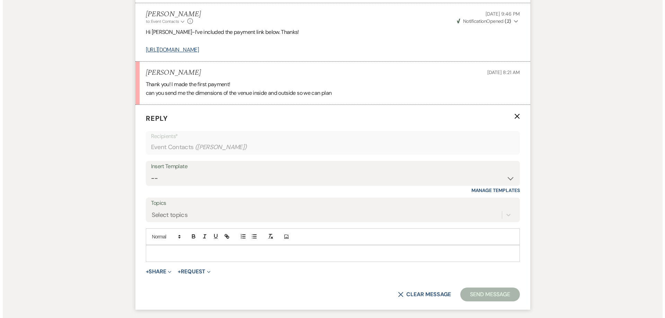
scroll to position [710, 0]
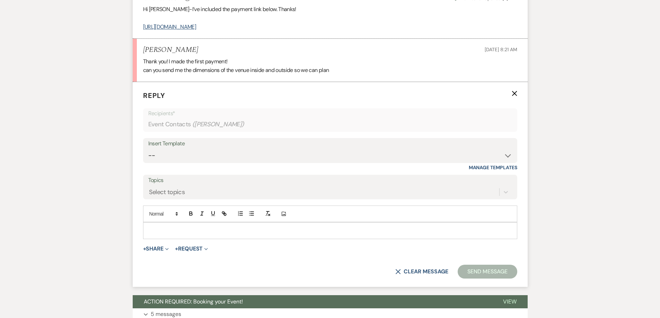
click at [249, 232] on p at bounding box center [330, 231] width 363 height 8
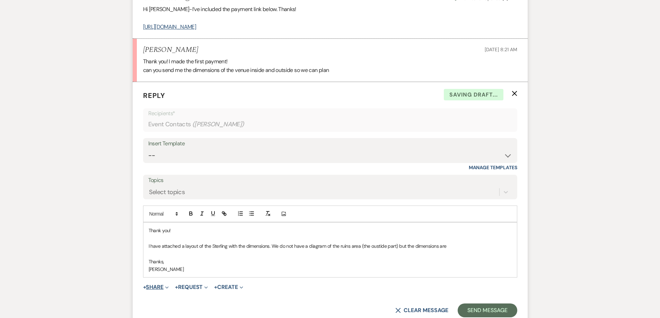
click at [162, 286] on button "+ Share Expand" at bounding box center [156, 288] width 26 height 6
click at [193, 304] on button "Doc Upload Documents" at bounding box center [191, 301] width 97 height 12
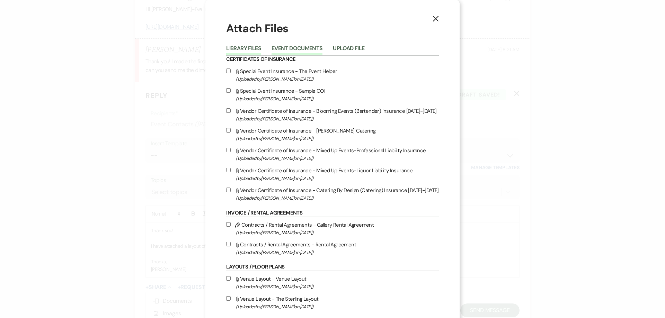
click at [284, 52] on button "Event Documents" at bounding box center [297, 51] width 51 height 10
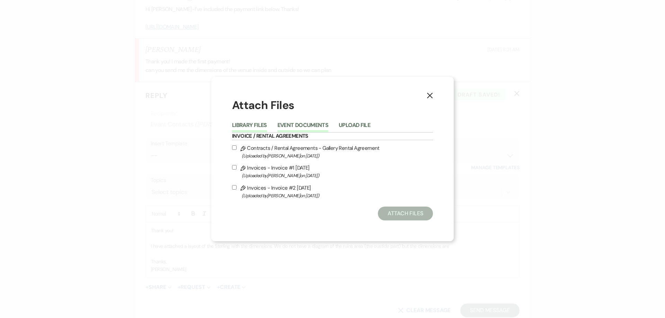
click at [248, 127] on button "Library Files" at bounding box center [249, 128] width 35 height 10
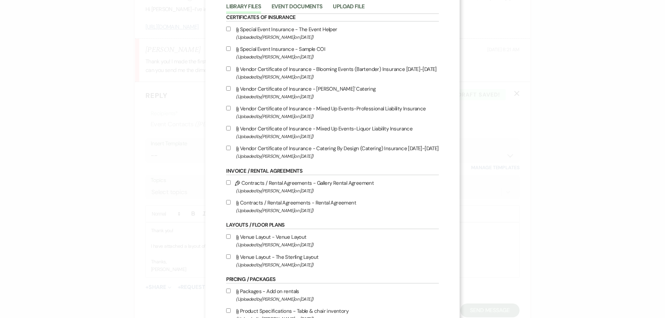
scroll to position [104, 0]
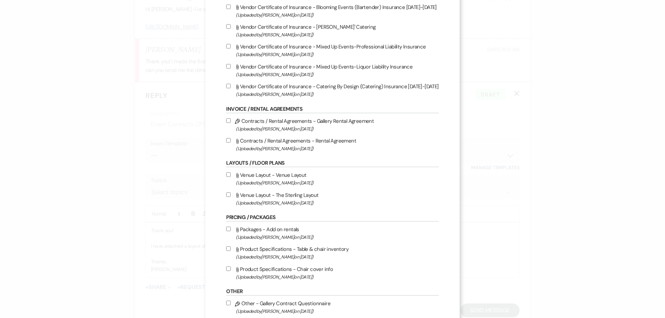
click at [227, 194] on input "Attach File Venue Layout - The Sterling Layout (Uploaded by [PERSON_NAME] on [D…" at bounding box center [228, 195] width 5 height 5
checkbox input "true"
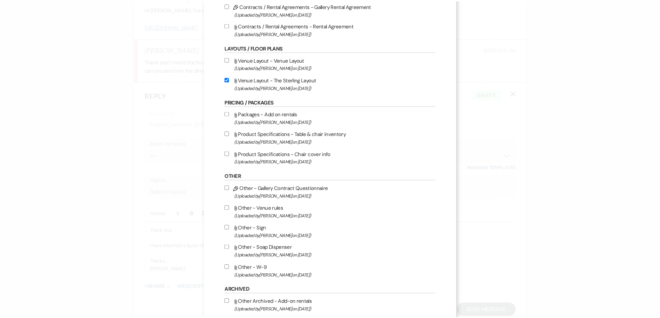
scroll to position [242, 0]
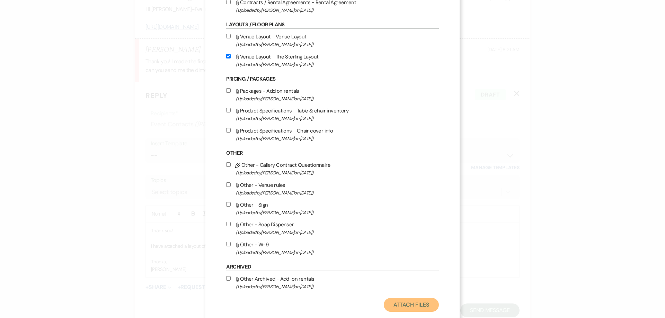
click at [395, 299] on button "Attach Files" at bounding box center [411, 305] width 55 height 14
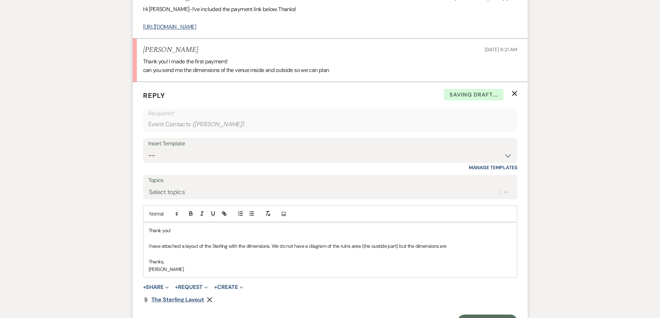
click at [197, 301] on span "The Sterling Layout" at bounding box center [177, 299] width 53 height 7
click at [167, 249] on p "I have attached a layout of the Sterling with the dimensions. We do not have a …" at bounding box center [330, 246] width 363 height 8
click at [377, 248] on p "I have attached a layout of the Sterling with the dimensions. We do not have a …" at bounding box center [330, 246] width 363 height 8
click at [359, 248] on p "I have attached a layout of the Sterling with the dimensions. We do not have a …" at bounding box center [330, 246] width 363 height 8
click at [406, 247] on p "I have attached a layout of the Sterling with the dimensions. We do not have a …" at bounding box center [330, 246] width 363 height 8
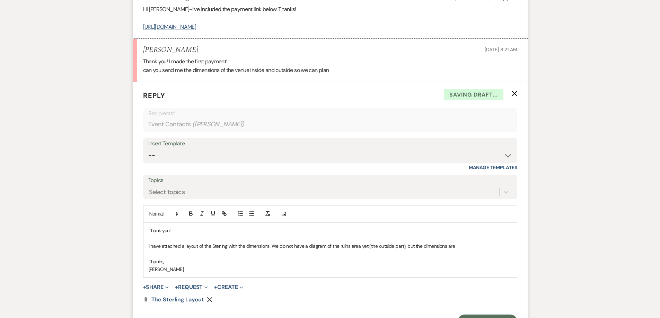
click at [479, 251] on p at bounding box center [330, 254] width 363 height 8
click at [155, 255] on p "69 ft 1in x 28 ft 8 in." at bounding box center [330, 254] width 363 height 8
click at [159, 254] on p "69 ft 1in x 28 ft 8 in." at bounding box center [330, 254] width 363 height 8
click at [157, 257] on p "69 ft 1in x 28 ft 8 in." at bounding box center [330, 254] width 363 height 8
click at [158, 256] on p "69 ft 1in x 28 ft 8 in." at bounding box center [330, 254] width 363 height 8
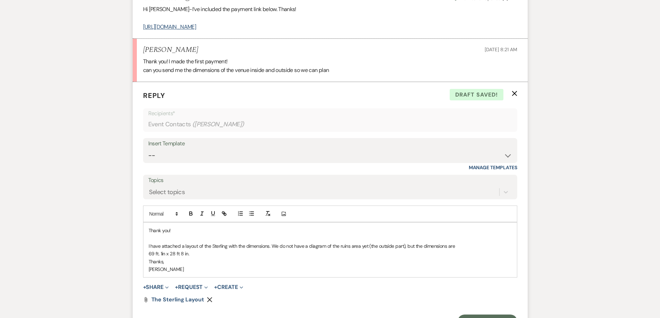
click at [178, 254] on p "69 ft. 1in x 28 ft 8 in." at bounding box center [330, 254] width 363 height 8
click at [179, 254] on p "69 ft. 1in x 28 ft 8 in." at bounding box center [330, 254] width 363 height 8
click at [161, 254] on p "69 ft. 1in x 28 ft. 8 in." at bounding box center [330, 254] width 363 height 8
click at [166, 255] on p "69 ft. 1 in x 28 ft. 8 in." at bounding box center [330, 254] width 363 height 8
click at [205, 254] on p "69 ft. 1 in. x 28 ft. 8 in." at bounding box center [330, 254] width 363 height 8
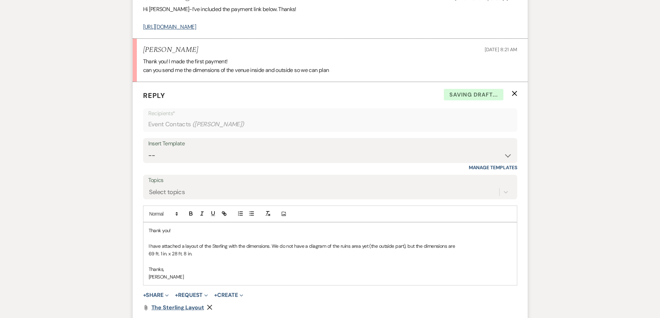
click at [186, 307] on span "The Sterling Layout" at bounding box center [177, 307] width 53 height 7
click at [162, 251] on p "69 ft. 1 in. x 28 ft. 8 in." at bounding box center [330, 254] width 363 height 8
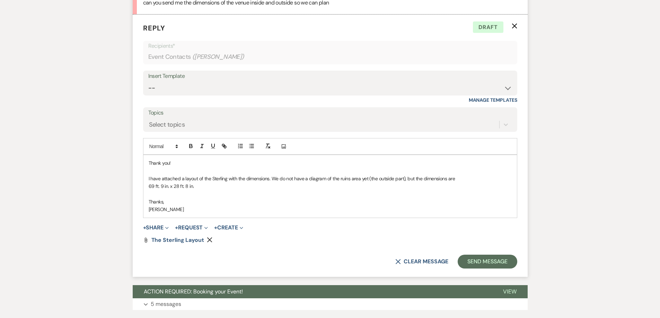
scroll to position [779, 0]
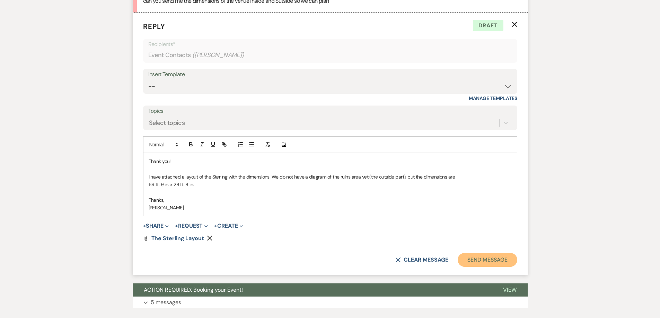
click at [474, 263] on button "Send Message" at bounding box center [487, 260] width 59 height 14
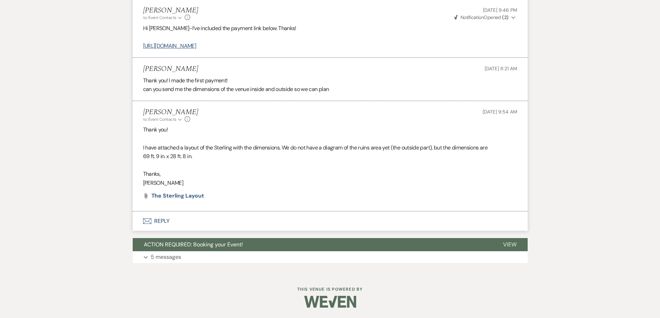
scroll to position [691, 0]
